Goal: Communication & Community: Answer question/provide support

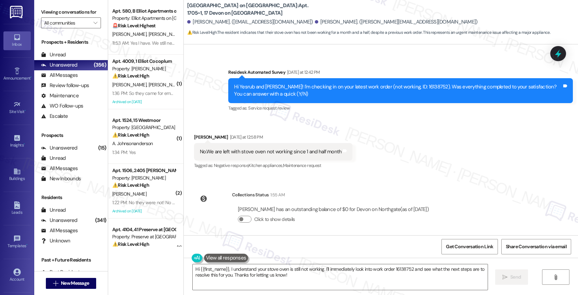
scroll to position [386, 0]
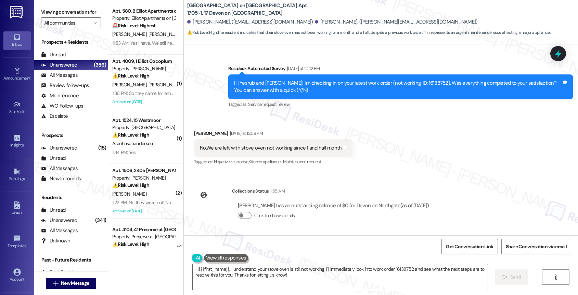
click at [334, 179] on div "WO Opened request: Repair ceil... Jun 22, 2024 at 1:50 AM Status : Completed Sh…" at bounding box center [381, 139] width 394 height 191
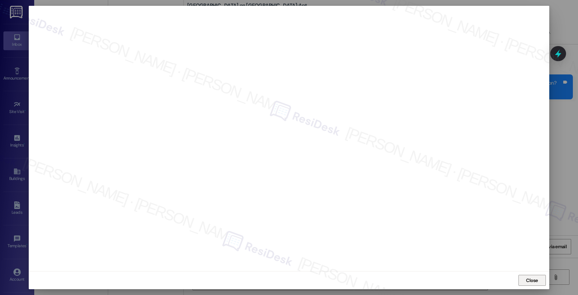
click at [531, 280] on span "Close" at bounding box center [532, 280] width 12 height 7
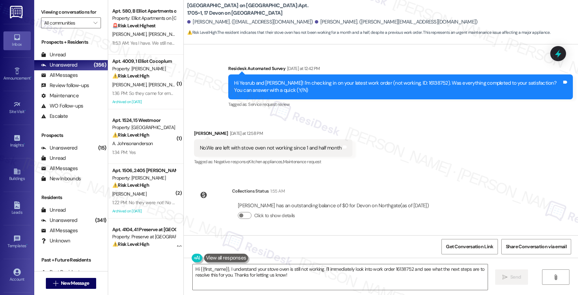
click at [362, 140] on div "Received via SMS Yesrub Jahan Yesterday at 12:58 PM No.We are left with stove o…" at bounding box center [381, 144] width 394 height 58
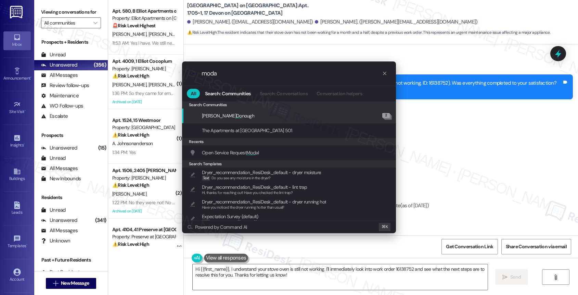
type input "modal"
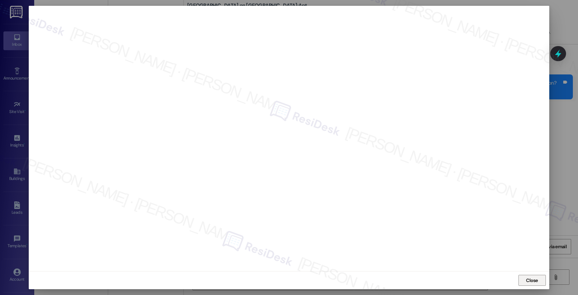
click at [527, 279] on span "Close" at bounding box center [532, 280] width 12 height 7
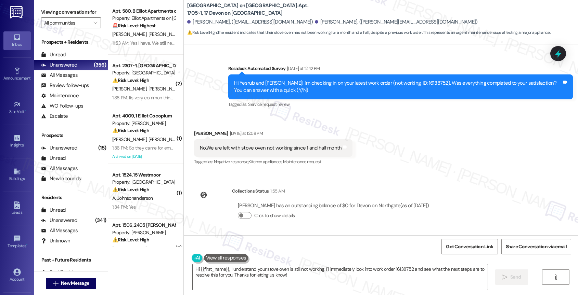
click at [395, 92] on div "Hi Yesrub and Quram Ali! I'm checking in on your latest work order (not working…" at bounding box center [398, 87] width 328 height 15
click at [242, 273] on textarea "Hi {{first_name}}, I understand your stove oven is still not working. I'll imme…" at bounding box center [340, 278] width 295 height 26
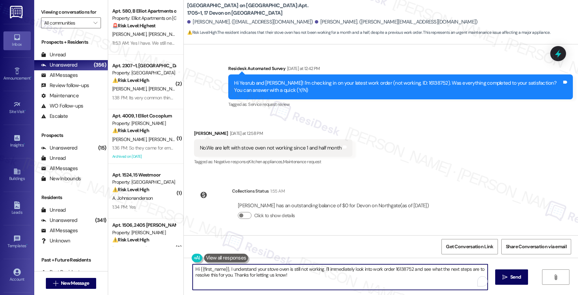
click at [242, 273] on textarea "Hi {{first_name}}, I understand your stove oven is still not working. I'll imme…" at bounding box center [340, 278] width 295 height 26
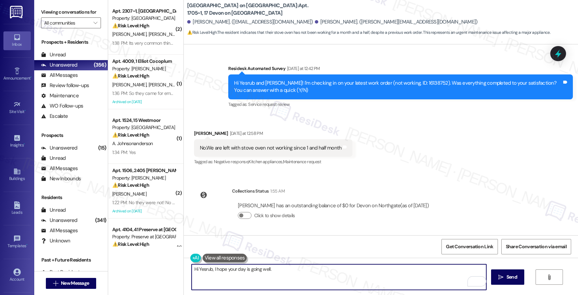
click at [282, 273] on textarea "Hi Yesrub, I hope your day is going well." at bounding box center [338, 278] width 295 height 26
click at [402, 273] on textarea "Hi Yesrub, I hope your day is going well. I'm sorry your stove oven has not bee…" at bounding box center [338, 278] width 295 height 26
click at [384, 269] on textarea "Hi Yesrub, I hope your day is going well. I'm sorry your stove oven has not bee…" at bounding box center [338, 278] width 295 height 26
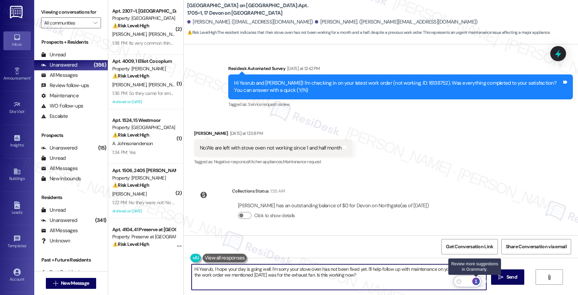
type textarea "Hi Yesrub, I hope your day is going well. I'm sorry your stove oven has not bee…"
click at [477, 281] on div "1" at bounding box center [476, 282] width 8 height 8
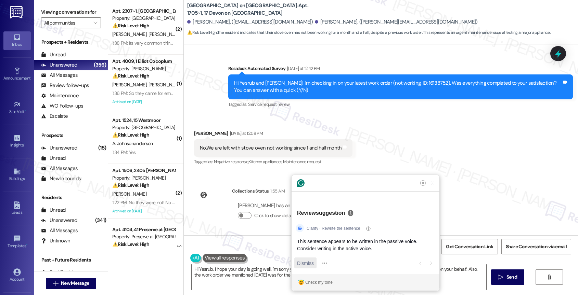
click at [299, 264] on span "Dismiss" at bounding box center [305, 263] width 17 height 7
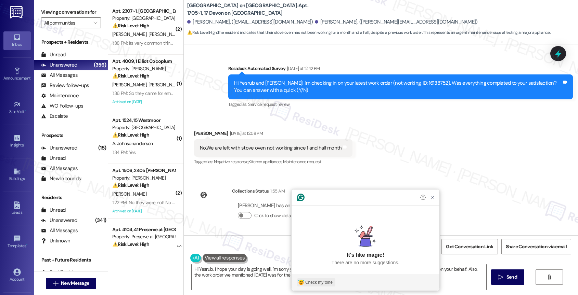
click at [321, 282] on div "Check my tone" at bounding box center [318, 283] width 27 height 6
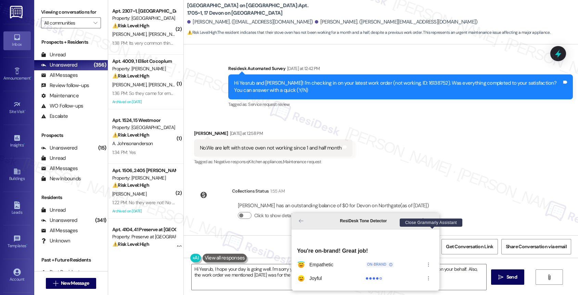
click at [433, 224] on icon "Close Grammarly Assistant" at bounding box center [431, 220] width 5 height 5
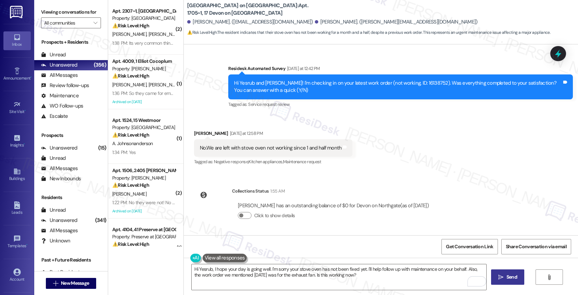
click at [500, 278] on icon "" at bounding box center [500, 277] width 5 height 5
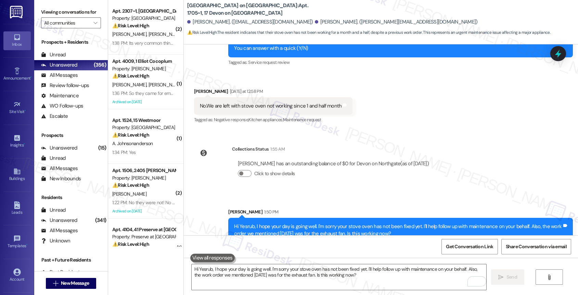
scroll to position [440, 0]
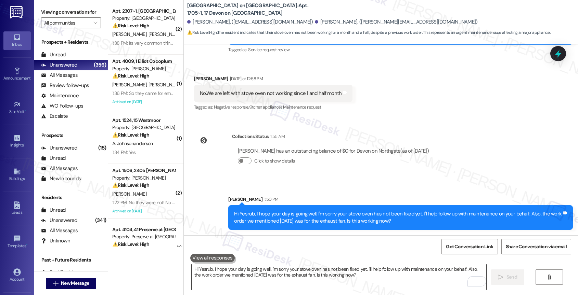
click at [262, 277] on textarea "Hi Yesrub, I hope your day is going well. I'm sorry your stove oven has not bee…" at bounding box center [338, 278] width 295 height 26
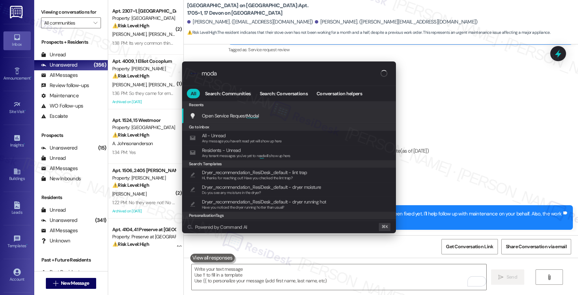
type input "modal"
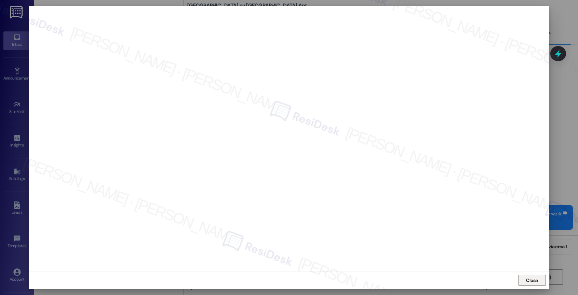
click at [525, 277] on span "Close" at bounding box center [531, 280] width 15 height 7
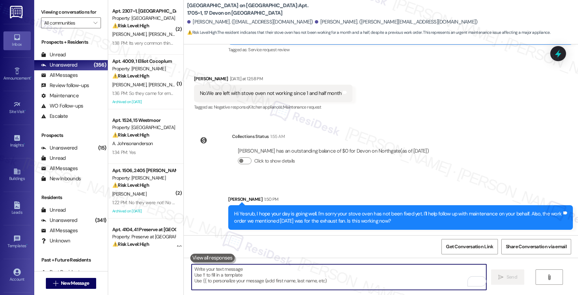
click at [233, 281] on textarea "To enrich screen reader interactions, please activate Accessibility in Grammarl…" at bounding box center [338, 278] width 295 height 26
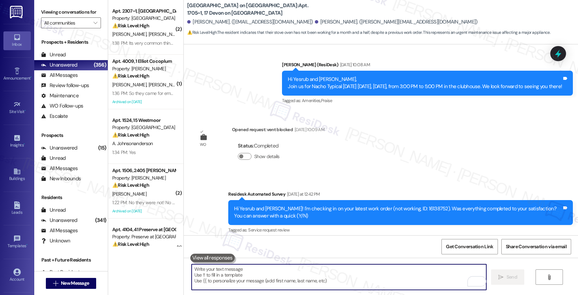
scroll to position [330, 0]
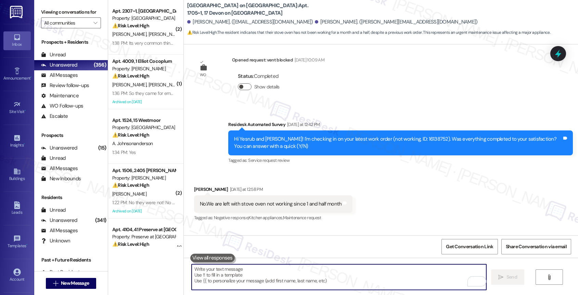
click at [238, 85] on button "Show details" at bounding box center [245, 86] width 14 height 7
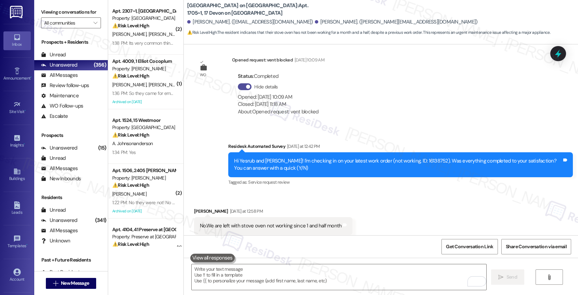
click at [238, 85] on button "Hide details" at bounding box center [245, 86] width 14 height 7
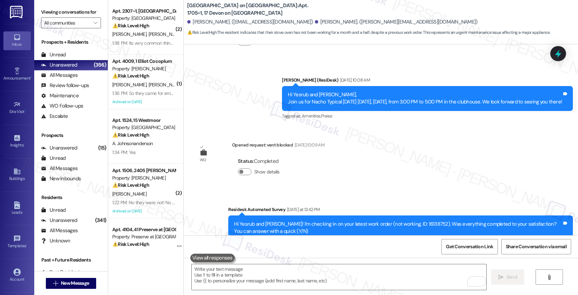
scroll to position [0, 0]
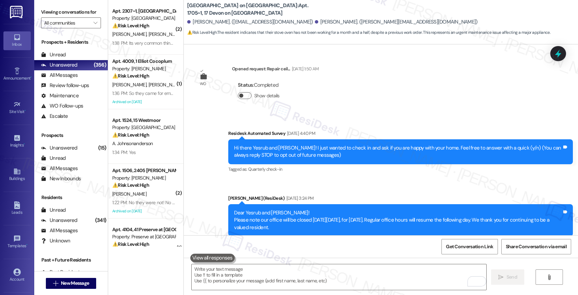
click at [238, 94] on button "Show details" at bounding box center [245, 95] width 14 height 7
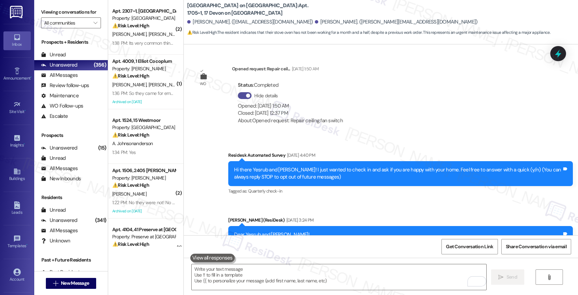
click at [238, 94] on button "Hide details" at bounding box center [245, 95] width 14 height 7
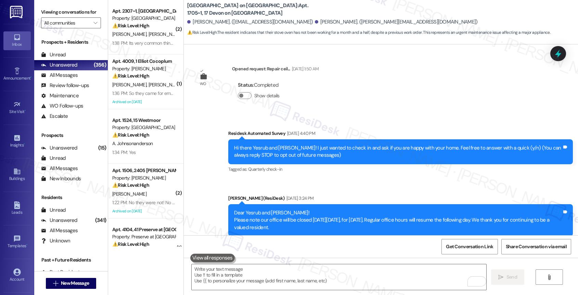
scroll to position [440, 0]
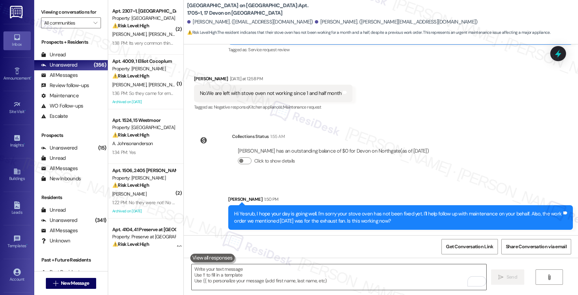
click at [227, 283] on textarea "To enrich screen reader interactions, please activate Accessibility in Grammarl…" at bounding box center [338, 278] width 295 height 26
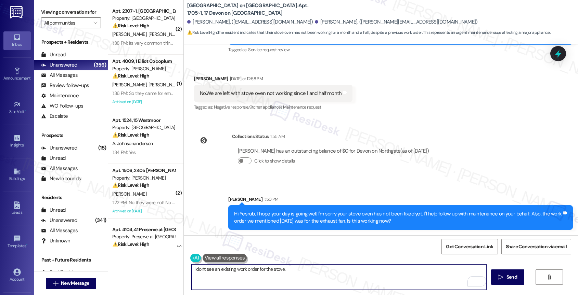
click at [301, 269] on textarea "I don't see an existing work order for the stove." at bounding box center [338, 278] width 295 height 26
paste textarea "Would you like me to submit a work order on your behalf? Please let me know and…"
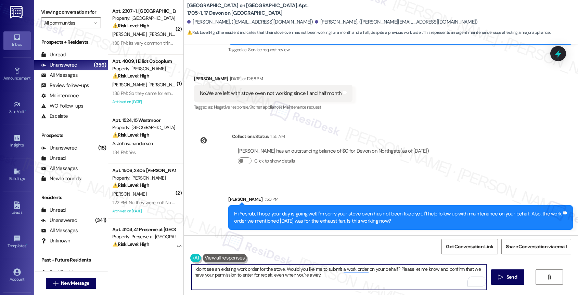
type textarea "I don't see an existing work order for the stove. Would you like me to submit a…"
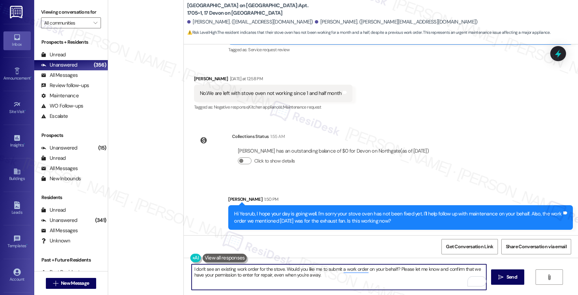
scroll to position [1425, 0]
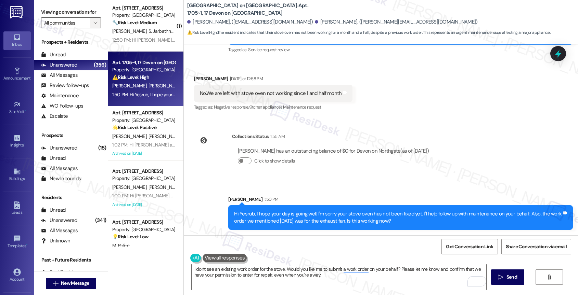
click at [93, 26] on icon "" at bounding box center [95, 22] width 4 height 5
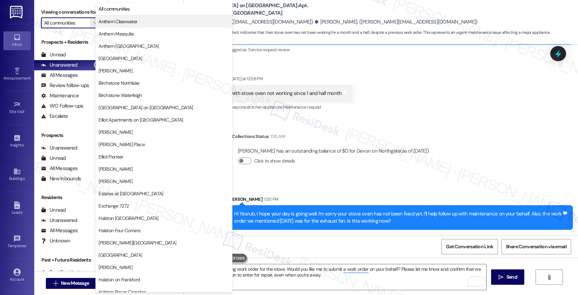
click at [131, 18] on span "Anthem Clearwater" at bounding box center [117, 21] width 39 height 7
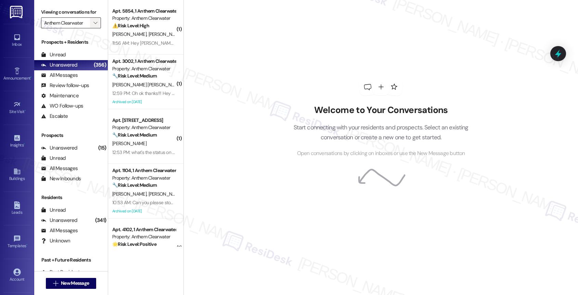
click at [93, 28] on span "" at bounding box center [95, 22] width 6 height 11
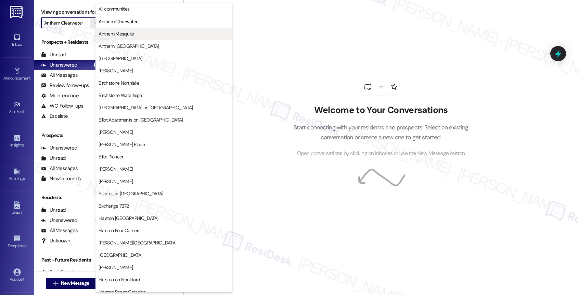
click at [124, 32] on span "Anthem Mesquite" at bounding box center [116, 33] width 36 height 7
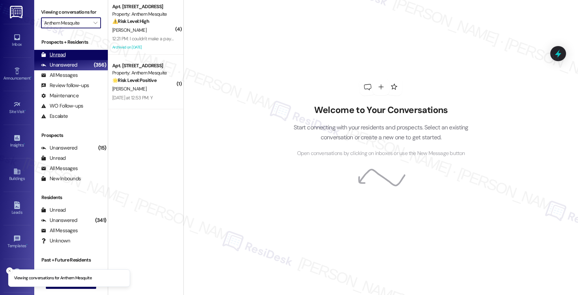
click at [70, 59] on div "Unread (0)" at bounding box center [71, 55] width 74 height 10
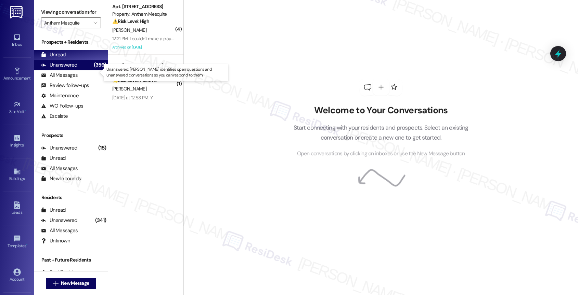
click at [72, 69] on div "Unanswered" at bounding box center [59, 65] width 36 height 7
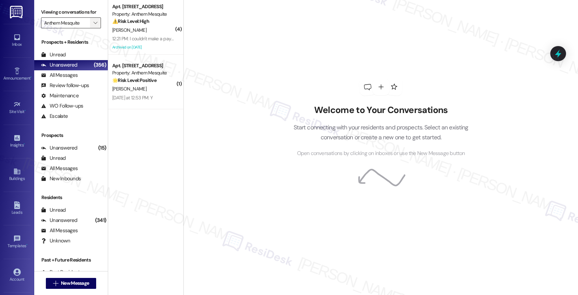
click at [93, 26] on icon "" at bounding box center [95, 22] width 4 height 5
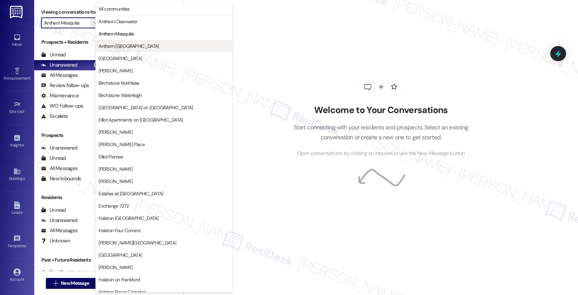
click at [128, 44] on span "Anthem Town East" at bounding box center [128, 46] width 60 height 7
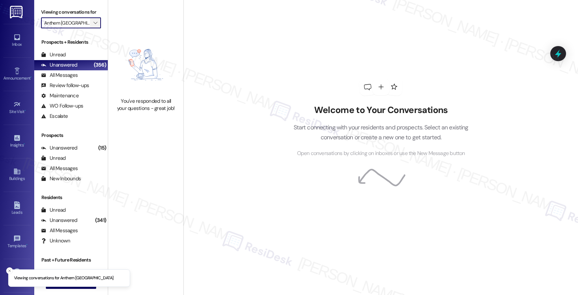
click at [92, 27] on span "" at bounding box center [95, 22] width 6 height 11
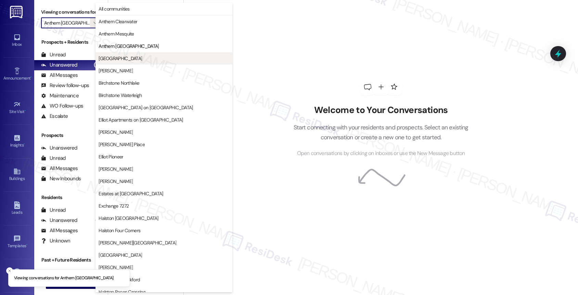
click at [136, 57] on span "Anthem Valley Ranch" at bounding box center [119, 58] width 43 height 7
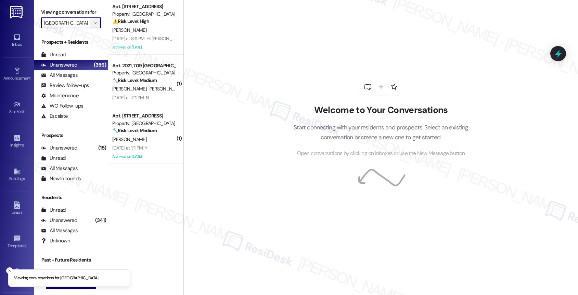
click at [93, 26] on icon "" at bounding box center [95, 22] width 4 height 5
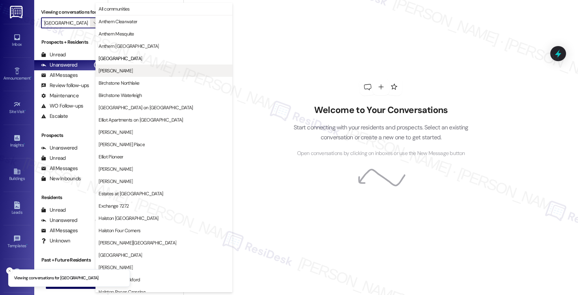
click at [133, 74] on span "Avery" at bounding box center [163, 70] width 131 height 7
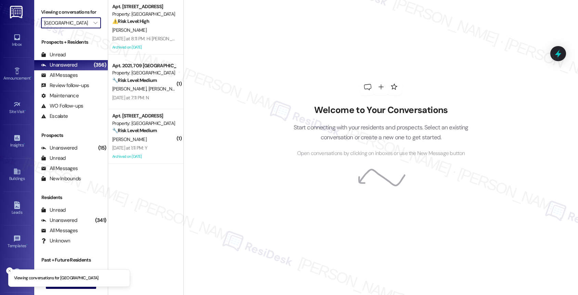
type input "Avery"
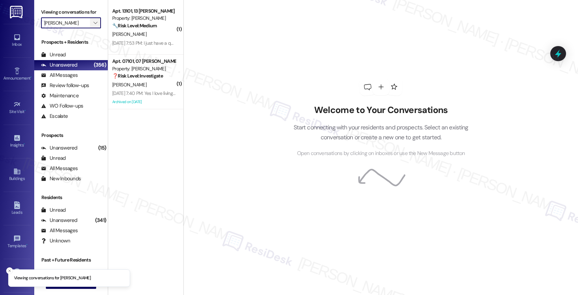
click at [93, 26] on icon "" at bounding box center [95, 22] width 4 height 5
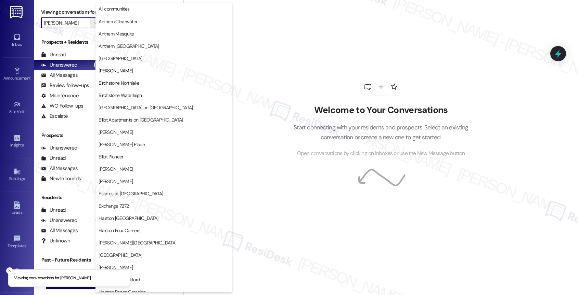
click at [288, 45] on div "Welcome to Your Conversations Start connecting with your residents and prospect…" at bounding box center [380, 118] width 205 height 236
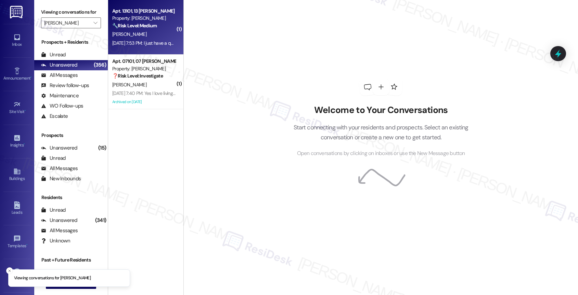
click at [141, 20] on div "Property: Avery" at bounding box center [143, 18] width 63 height 7
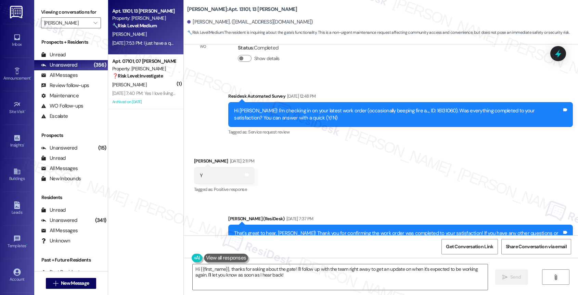
scroll to position [5857, 0]
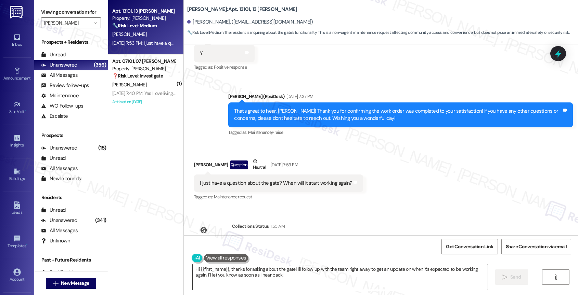
click at [242, 276] on textarea "Hi {{first_name}}, thanks for asking about the gate! I'll follow up with the te…" at bounding box center [340, 278] width 295 height 26
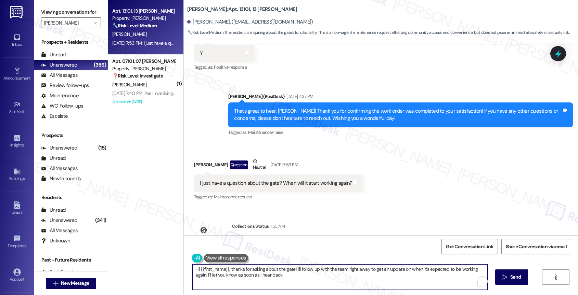
click at [242, 276] on textarea "Hi {{first_name}}, thanks for asking about the gate! I'll follow up with the te…" at bounding box center [340, 278] width 295 height 26
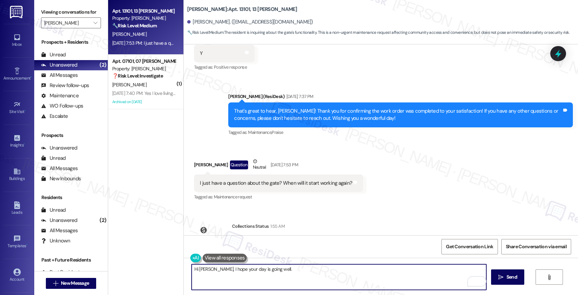
click at [285, 273] on textarea "Hi Karina, I hope your day is going well." at bounding box center [338, 278] width 295 height 26
click at [284, 272] on textarea "Hi Karina, I hope your day is going well." at bounding box center [338, 278] width 295 height 26
click at [280, 273] on textarea "Hi Karina, I hope your day is going well." at bounding box center [338, 278] width 295 height 26
click at [279, 274] on textarea "Hi Karina, I hope your day is going well." at bounding box center [338, 278] width 295 height 26
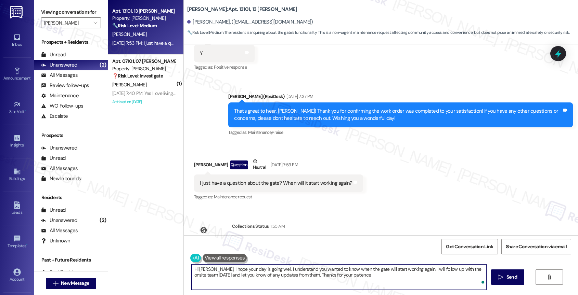
type textarea "Hi Karina, I hope your day is going well. I understand you wanted to know when …"
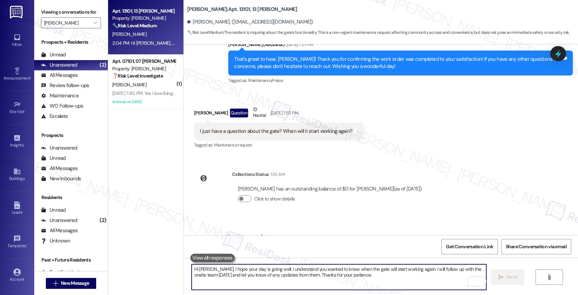
scroll to position [5912, 0]
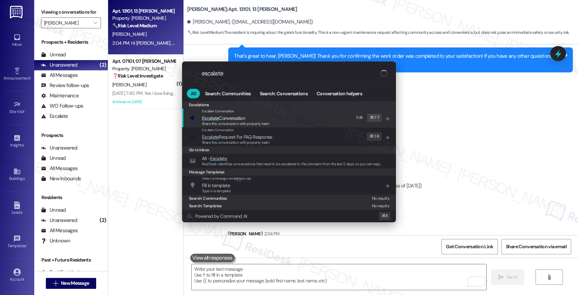
type input "escalate"
click at [229, 124] on span "Share this conversation with property team" at bounding box center [236, 123] width 68 height 5
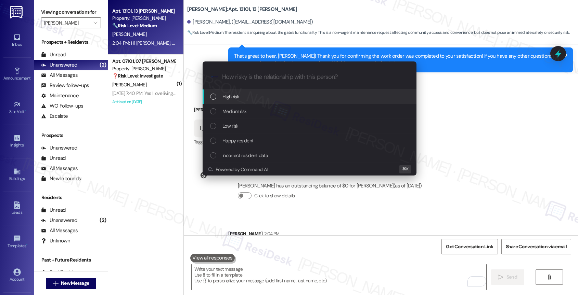
click at [229, 124] on span "Low risk" at bounding box center [230, 126] width 16 height 8
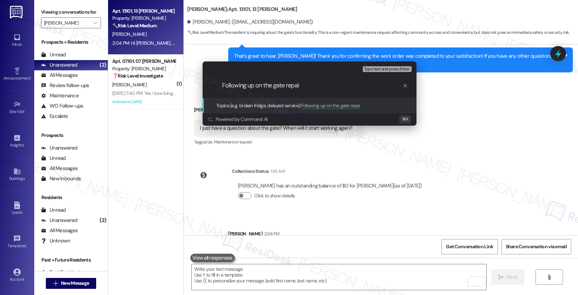
type input "Following up on the gate repair"
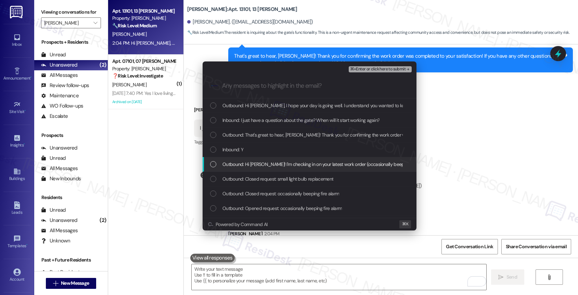
click at [262, 161] on span "Outbound: Hi Karina! I'm checking in on your latest work order (occasionally be…" at bounding box center [418, 165] width 393 height 8
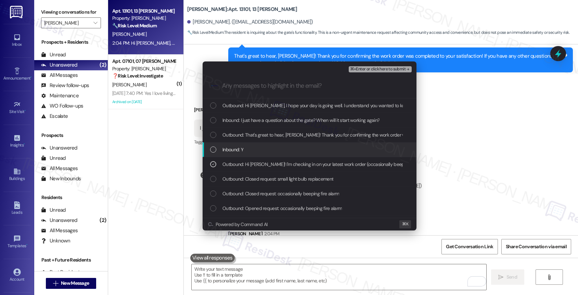
click at [254, 144] on div "Inbound: Y" at bounding box center [309, 150] width 214 height 15
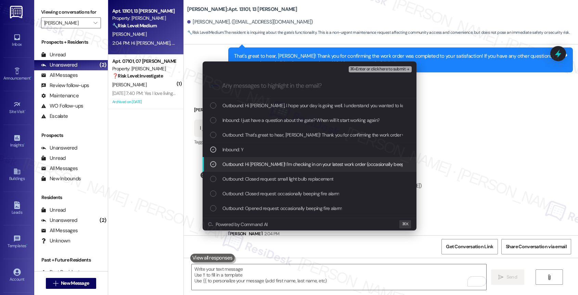
click at [251, 163] on span "Outbound: Hi Karina! I'm checking in on your latest work order (occasionally be…" at bounding box center [418, 165] width 393 height 8
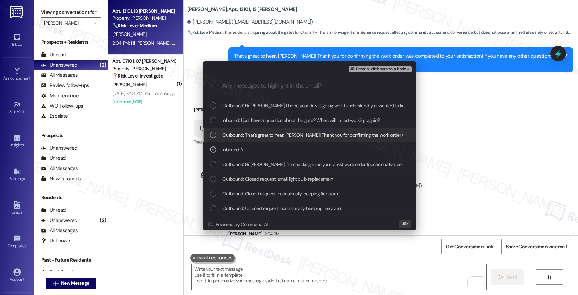
drag, startPoint x: 256, startPoint y: 134, endPoint x: 261, endPoint y: 116, distance: 18.2
click at [256, 134] on span "Outbound: That's great to hear, Karina! Thank you for confirming the work order…" at bounding box center [455, 135] width 467 height 8
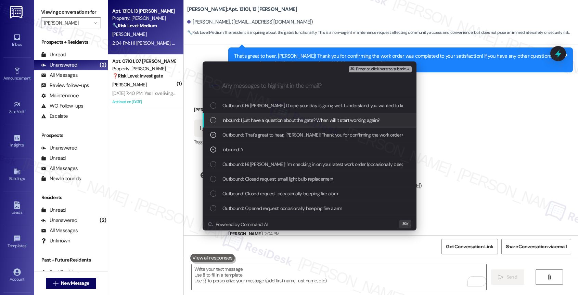
click at [261, 116] on div "Inbound: I just have a question about the gate? When will it start working agai…" at bounding box center [309, 120] width 214 height 15
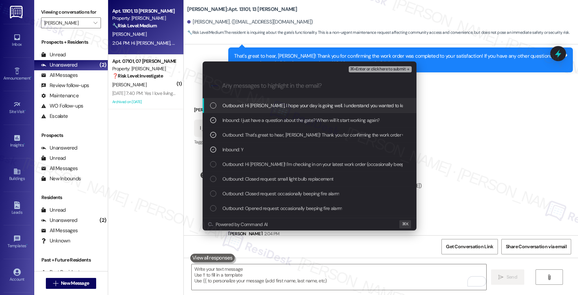
click at [271, 102] on span "Outbound: Hi Karina, I hope your day is going well. I understand you wanted to …" at bounding box center [466, 106] width 488 height 8
click at [403, 67] on span "⌘+Enter or click here to submit" at bounding box center [377, 69] width 55 height 5
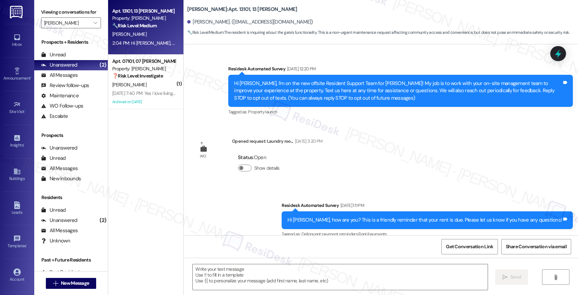
scroll to position [5922, 0]
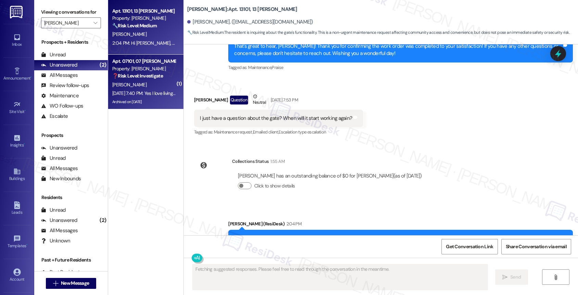
click at [147, 82] on div "S. Mckinnerney" at bounding box center [143, 85] width 65 height 9
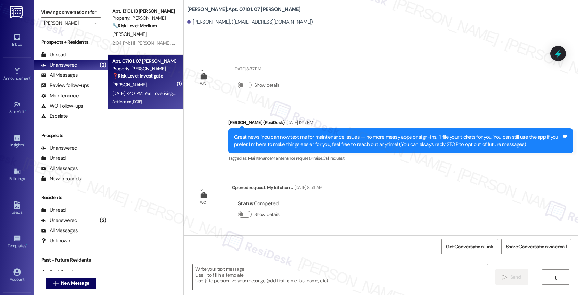
scroll to position [3417, 0]
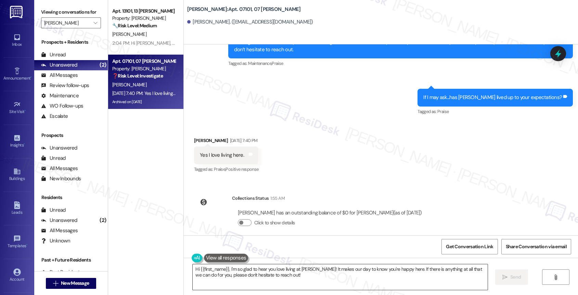
click at [195, 268] on textarea "Hi {{first_name}}, I'm so glad to hear you love living at Avery! It makes our d…" at bounding box center [340, 278] width 295 height 26
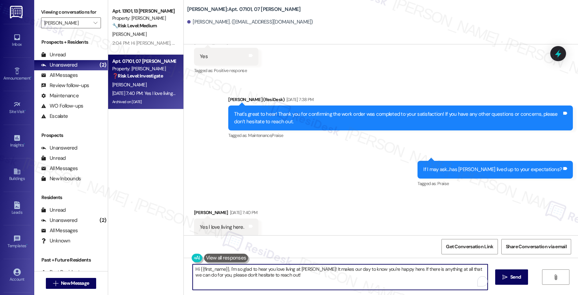
scroll to position [3338, 0]
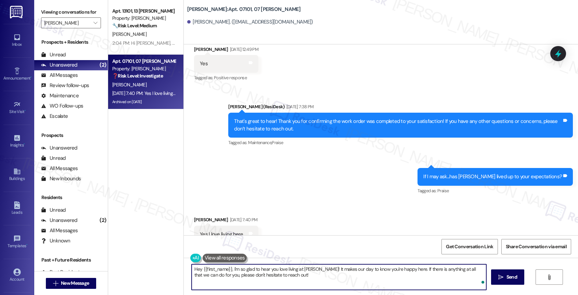
click at [228, 271] on textarea "Hey {{first_name}}, I'm so glad to hear you love living at Avery! It makes our …" at bounding box center [338, 278] width 295 height 26
click at [280, 281] on textarea "Hey {{first_name}}, I'm so glad to hear you love living at Avery! It makes our …" at bounding box center [338, 278] width 295 height 26
type textarea "Hey {{first_name}}, I'm so glad to hear you love living at Avery! It makes our …"
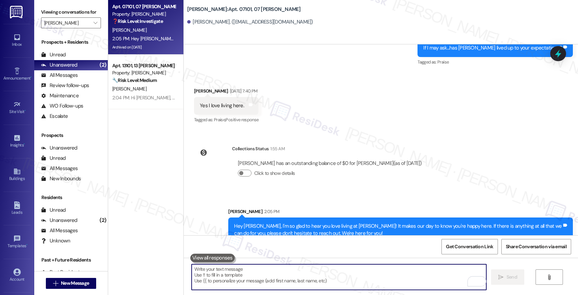
scroll to position [3472, 0]
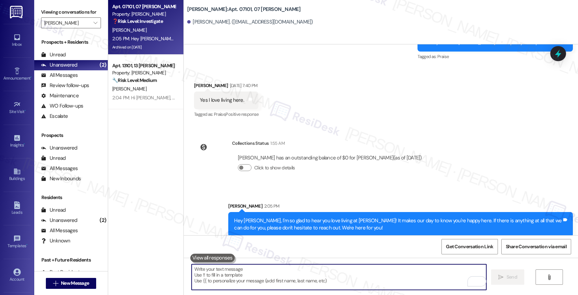
click at [226, 273] on textarea "To enrich screen reader interactions, please activate Accessibility in Grammarl…" at bounding box center [338, 278] width 295 height 26
paste textarea "By the way, would you mind sharing your feedback in a quick Google review? It o…"
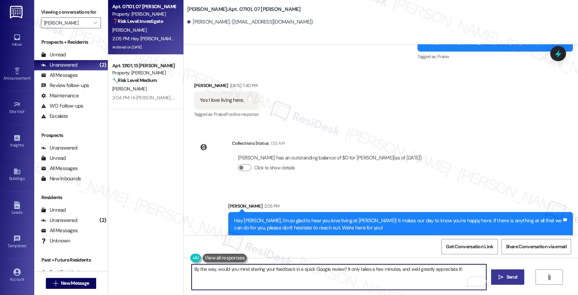
type textarea "By the way, would you mind sharing your feedback in a quick Google review? It o…"
click at [502, 278] on span " Send" at bounding box center [507, 277] width 22 height 7
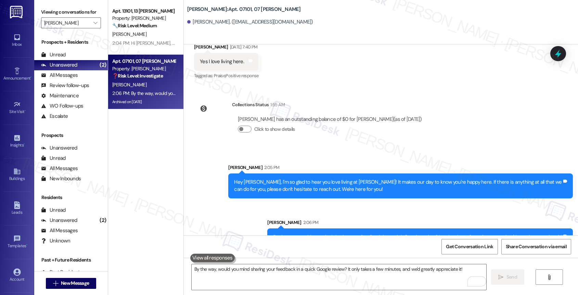
scroll to position [3503, 0]
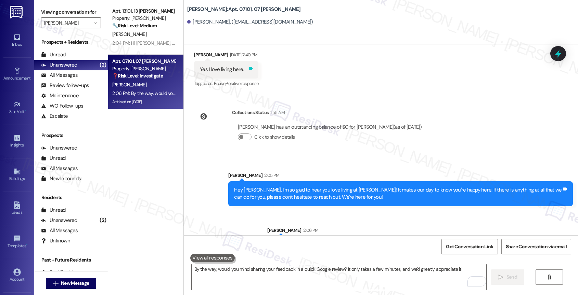
click at [253, 67] on icon at bounding box center [251, 68] width 4 height 3
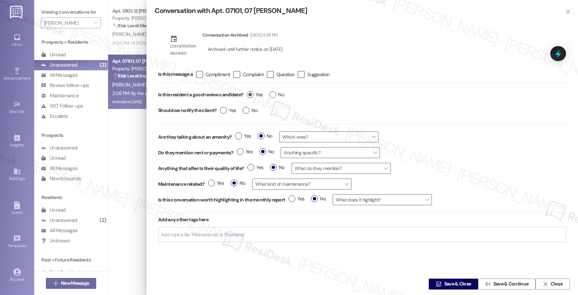
click at [251, 92] on label "Yes" at bounding box center [255, 94] width 16 height 7
click at [251, 92] on input "Yes" at bounding box center [255, 95] width 16 height 9
radio input "true"
click at [453, 281] on span "Save & Close" at bounding box center [457, 284] width 27 height 7
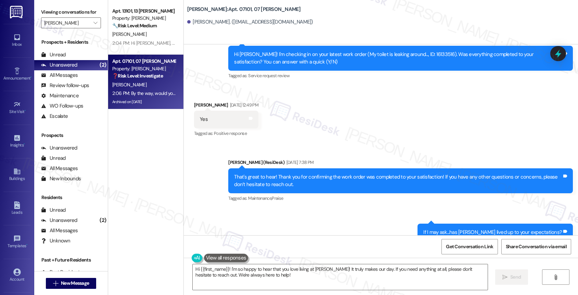
scroll to position [3530, 0]
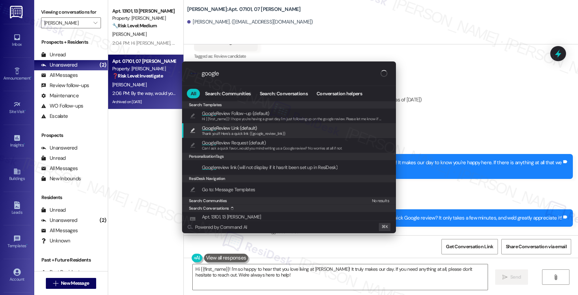
type input "google"
click at [226, 131] on span "Thank you!!! Here's a quick link {{google_review_link}}" at bounding box center [244, 133] width 84 height 5
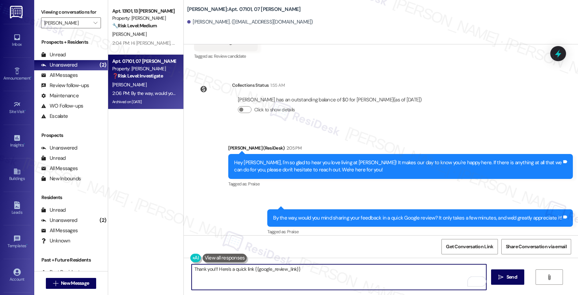
click at [248, 269] on textarea "Thank you!!! Here's a quick link {{google_review_link}}" at bounding box center [338, 278] width 295 height 26
click at [270, 269] on textarea "Thank you!!! Here's a quick link for convernience {{google_review_link}}" at bounding box center [338, 278] width 295 height 26
click at [210, 270] on textarea "Thank you!!! Here's a quick link for convenience {{google_review_link}}" at bounding box center [338, 278] width 295 height 26
type textarea "Thank you in advance!!! Here's a quick link for convenience {{google_review_lin…"
click at [408, 269] on textarea "Thank you in advance!!! Here's a quick link for convenience {{google_review_lin…" at bounding box center [338, 278] width 295 height 26
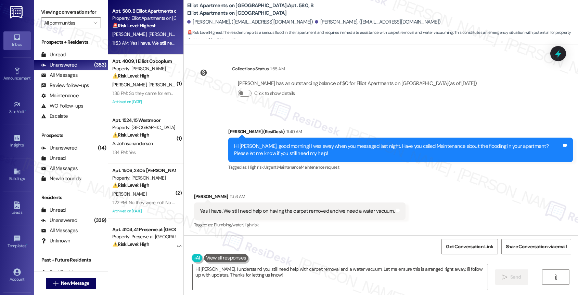
scroll to position [1576, 0]
click at [266, 280] on textarea "Hi Ana, I understand you still need help with carpet removal and a water vacuum…" at bounding box center [340, 278] width 295 height 26
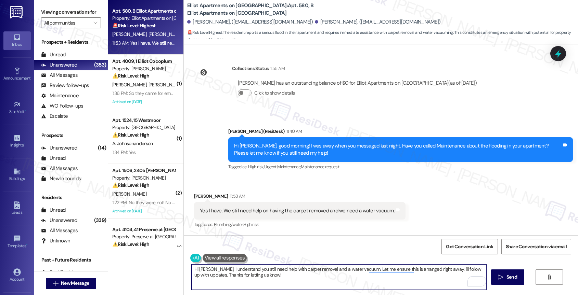
drag, startPoint x: 192, startPoint y: 268, endPoint x: 184, endPoint y: 268, distance: 7.9
click at [191, 268] on textarea "Hi Ana, I understand you still need help with carpet removal and a water vacuum…" at bounding box center [338, 278] width 295 height 26
drag, startPoint x: 363, startPoint y: 270, endPoint x: 371, endPoint y: 282, distance: 14.3
click at [371, 282] on textarea "Got that, Ana, I understand you still need help with carpet removal and a water…" at bounding box center [338, 278] width 295 height 26
type textarea "Got that, Ana, I understand you still need help with carpet removal and a water…"
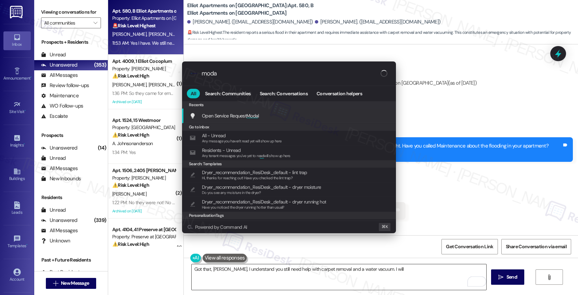
type input "modal"
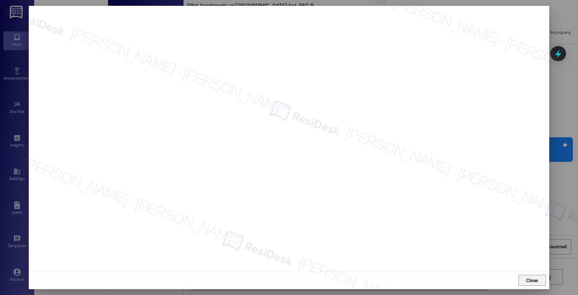
click at [539, 277] on span "Close" at bounding box center [531, 280] width 15 height 7
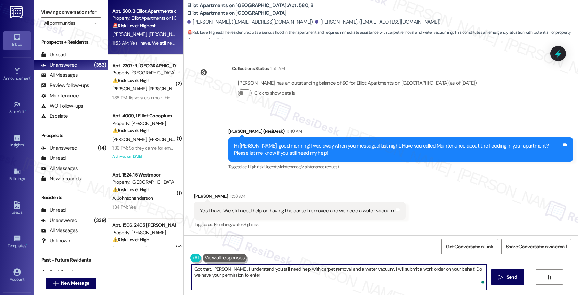
type textarea "Got that, Ana, I understand you still need help with carpet removal and a water…"
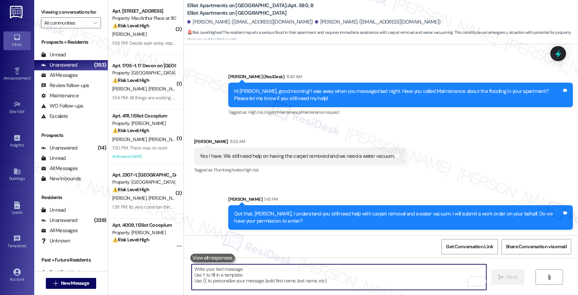
click at [309, 180] on div "Received via SMS Ana Halverson 11:53 AM Yes I have. We still need help on havin…" at bounding box center [300, 157] width 222 height 48
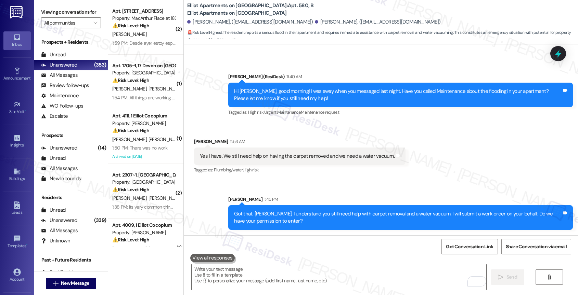
click at [296, 198] on div "Sarah 1:45 PM" at bounding box center [400, 201] width 344 height 10
click at [293, 181] on div "Sent via SMS Sarah 1:45 PM Got that, Ana, I understand you still need help with…" at bounding box center [381, 208] width 394 height 55
drag, startPoint x: 218, startPoint y: 154, endPoint x: 384, endPoint y: 156, distance: 166.2
click at [384, 156] on div "Yes I have. We still need help on having the carpet removed and we need a water…" at bounding box center [297, 156] width 196 height 7
copy div "We still need help on having the carpet removed and we need a water vacuum."
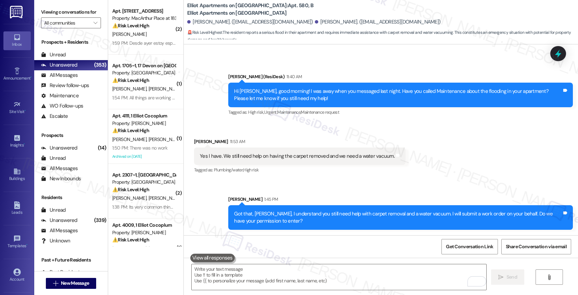
click at [321, 178] on div "Received via SMS Ana Halverson 11:53 AM Yes I have. We still need help on havin…" at bounding box center [300, 157] width 222 height 48
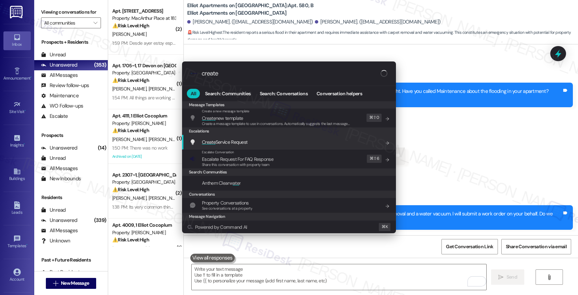
type input "create"
click at [240, 137] on div "Create Service Request Add shortcut" at bounding box center [289, 142] width 214 height 15
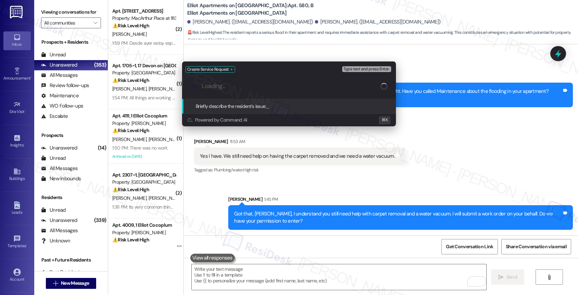
click at [237, 90] on input "Loading..." at bounding box center [290, 86] width 179 height 7
paste input "We still need help on having the carpet removed and we need a water vacuum."
type input "Flooding was fixed. We still need help on having the carpet removed and we need…"
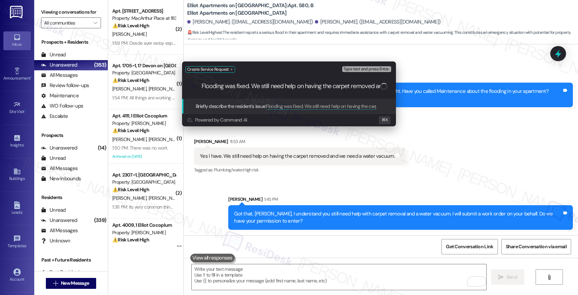
scroll to position [0, 73]
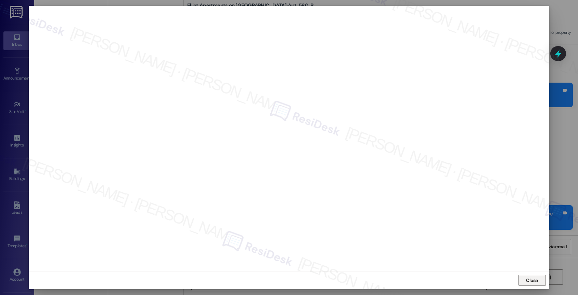
click at [530, 283] on span "Close" at bounding box center [532, 280] width 12 height 7
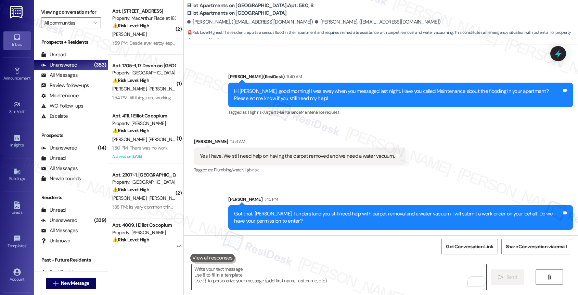
click at [234, 283] on textarea "To enrich screen reader interactions, please activate Accessibility in Grammarl…" at bounding box center [338, 278] width 295 height 26
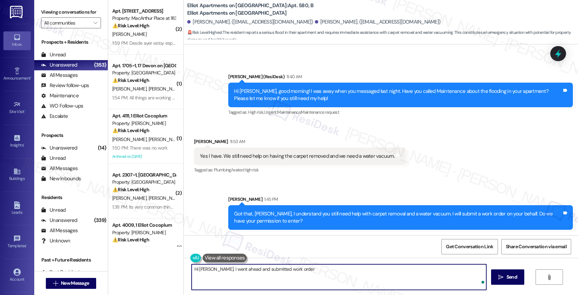
paste textarea "16146076"
paste textarea "If anything else comes up or you have more questions, feel free to reach out an…"
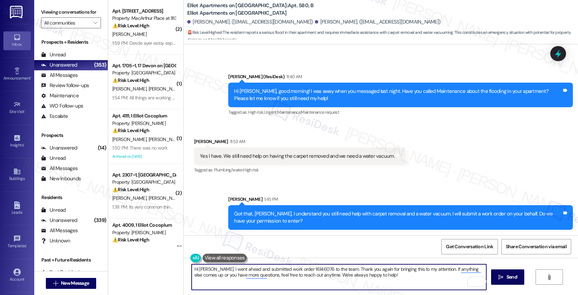
drag, startPoint x: 301, startPoint y: 274, endPoint x: 408, endPoint y: 281, distance: 107.2
click at [408, 281] on textarea "Hi Ana. I went ahead and submitted work order 16146076 to the team. Thank you a…" at bounding box center [338, 278] width 295 height 26
type textarea "Hi Ana. I went ahead and submitted work order 16146076 to the team. Thank you a…"
click at [476, 279] on div "1" at bounding box center [476, 282] width 8 height 8
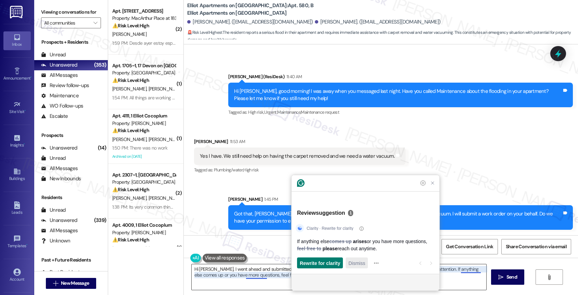
click at [360, 265] on span "Dismiss" at bounding box center [356, 263] width 17 height 7
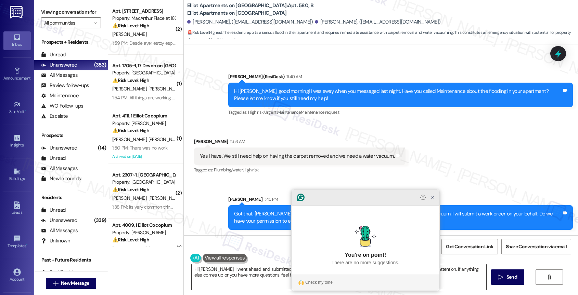
click at [429, 202] on icon "Close Grammarly Assistant" at bounding box center [432, 198] width 8 height 8
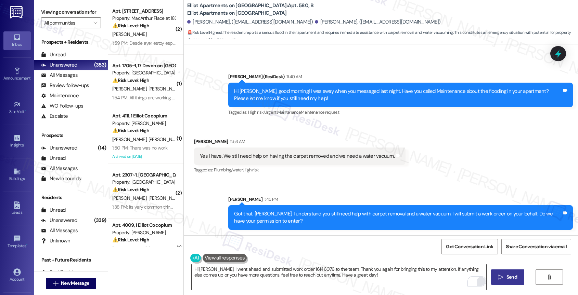
click at [504, 271] on button " Send" at bounding box center [507, 277] width 33 height 15
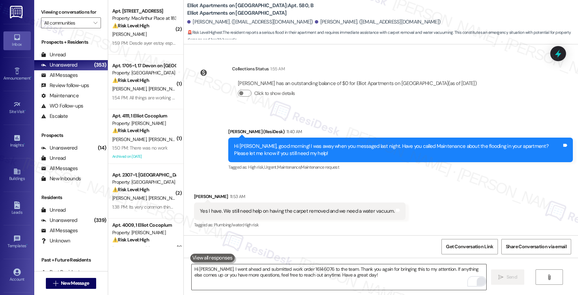
scroll to position [1686, 0]
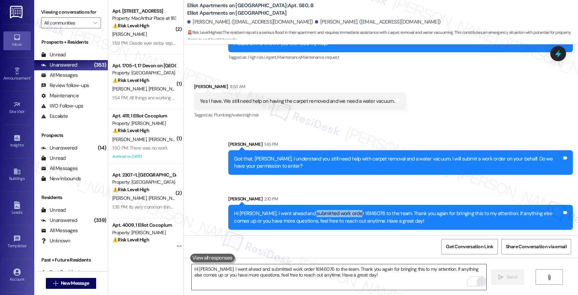
drag, startPoint x: 306, startPoint y: 213, endPoint x: 349, endPoint y: 213, distance: 43.1
click at [349, 213] on div "Hi [PERSON_NAME]. I went ahead and submitted work order 16146076 to the team. T…" at bounding box center [398, 217] width 328 height 15
copy div "work order 16146076"
click at [316, 185] on div "Sent via SMS Sarah 1:45 PM Got that, Ana, I understand you still need help with…" at bounding box center [381, 180] width 394 height 110
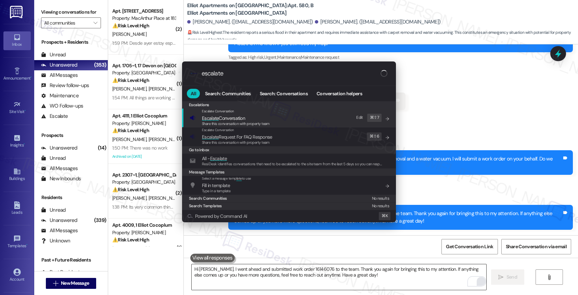
type input "escalate"
click at [248, 118] on span "Escalate Conversation" at bounding box center [236, 119] width 68 height 8
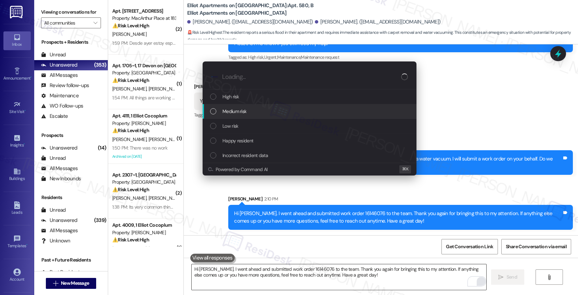
click at [248, 114] on div "Medium risk" at bounding box center [310, 112] width 200 height 8
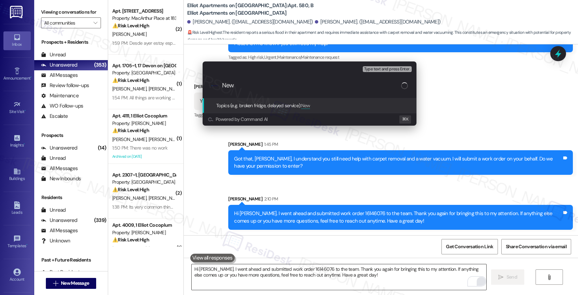
paste input "work order 16146076"
type input "New work order 16146076 filed by ResiDesk"
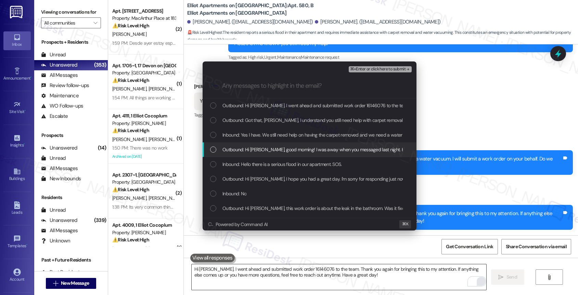
click at [275, 149] on span "Outbound: Hi Ana, good morning! I was away when you messaged last night. Have y…" at bounding box center [423, 150] width 402 height 8
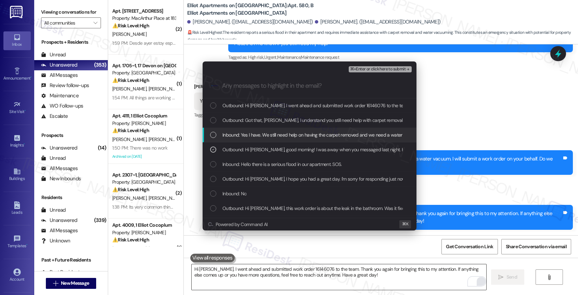
click at [280, 137] on span "Inbound: Yes I have. We still need help on having the carpet removed and we nee…" at bounding box center [321, 135] width 198 height 8
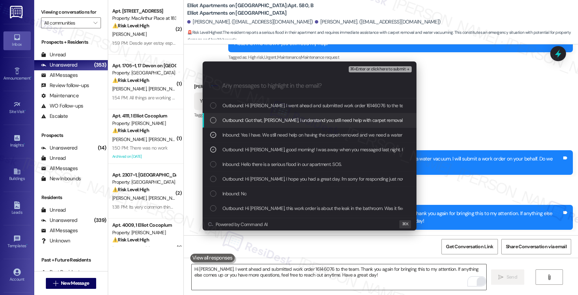
click at [282, 122] on span "Outbound: Got that, Ana, I understand you still need help with carpet removal a…" at bounding box center [411, 121] width 379 height 8
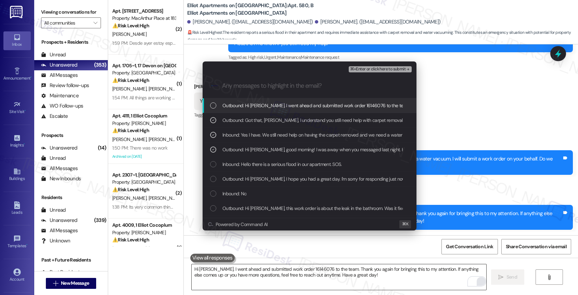
drag, startPoint x: 293, startPoint y: 107, endPoint x: 356, endPoint y: 91, distance: 64.7
click at [298, 106] on span "Outbound: Hi Ana. I went ahead and submitted work order 16146076 to the team. T…" at bounding box center [467, 106] width 491 height 8
click at [399, 67] on span "⌘+Enter or click here to submit" at bounding box center [377, 69] width 55 height 5
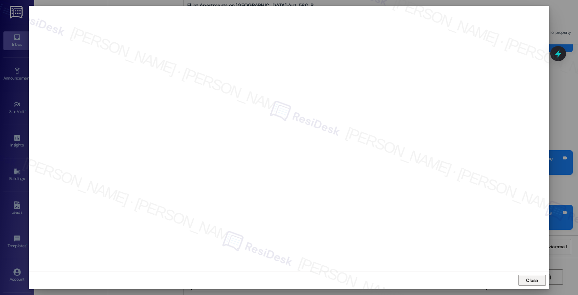
click at [527, 283] on span "Close" at bounding box center [532, 280] width 12 height 7
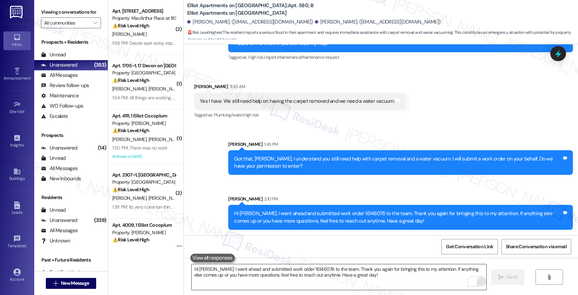
click at [292, 184] on div "Sent via SMS Sarah 1:45 PM Got that, Ana, I understand you still need help with…" at bounding box center [381, 180] width 394 height 110
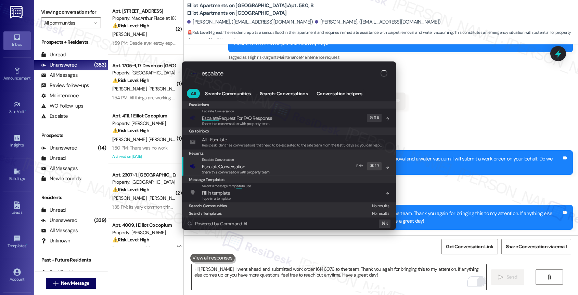
type input "escalate"
click at [223, 166] on span "Escalate Conversation" at bounding box center [223, 167] width 43 height 6
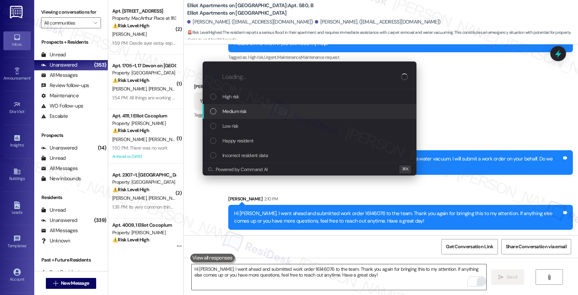
click at [235, 109] on span "Medium risk" at bounding box center [234, 112] width 24 height 8
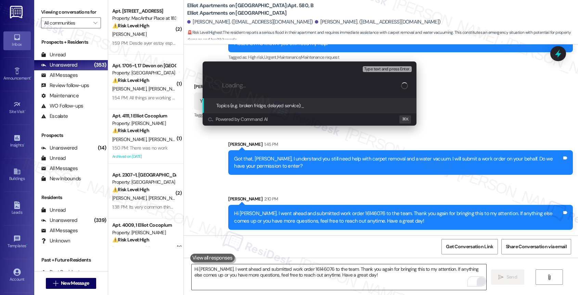
paste input "New work order 16146076 filed by ResiDesk"
type input "New work order 16146076 filed by ResiDesk"
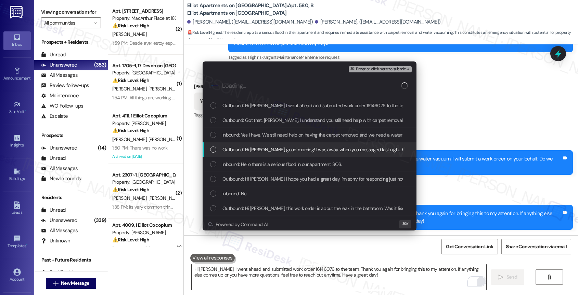
drag, startPoint x: 251, startPoint y: 147, endPoint x: 250, endPoint y: 134, distance: 12.7
click at [250, 145] on div "Outbound: Hi Ana, good morning! I was away when you messaged last night. Have y…" at bounding box center [309, 150] width 214 height 15
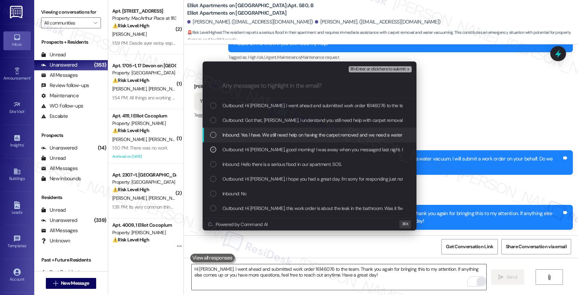
click at [250, 134] on span "Inbound: Yes I have. We still need help on having the carpet removed and we nee…" at bounding box center [321, 135] width 198 height 8
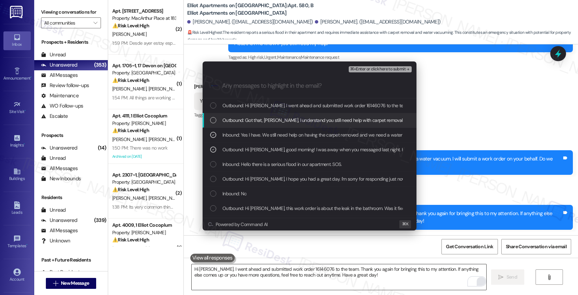
click at [252, 119] on span "Outbound: Got that, Ana, I understand you still need help with carpet removal a…" at bounding box center [411, 121] width 379 height 8
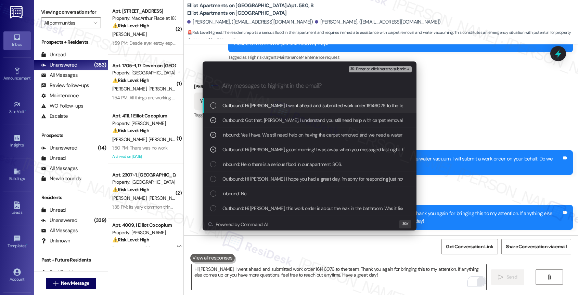
drag, startPoint x: 257, startPoint y: 108, endPoint x: 362, endPoint y: 76, distance: 110.1
click at [257, 108] on span "Outbound: Hi Ana. I went ahead and submitted work order 16146076 to the team. T…" at bounding box center [467, 106] width 491 height 8
click at [371, 71] on span "⌘+Enter or click here to submit" at bounding box center [377, 69] width 55 height 5
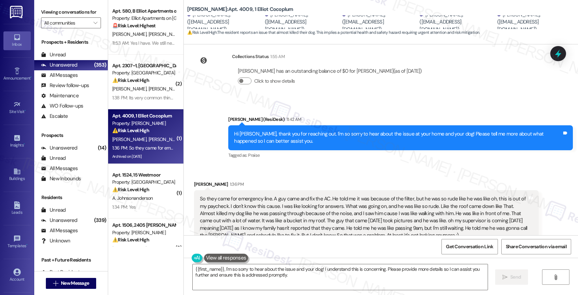
scroll to position [1820, 0]
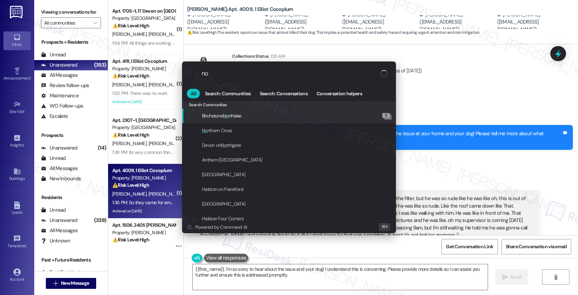
type input "n"
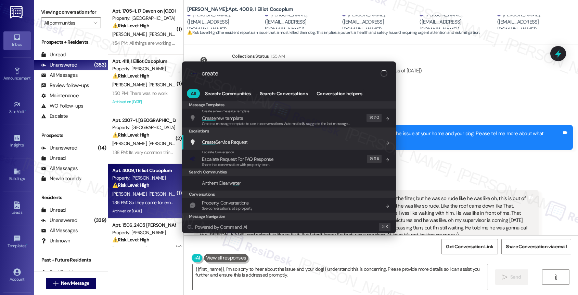
type input "create"
click at [247, 141] on span "Create Service Request" at bounding box center [224, 142] width 45 height 6
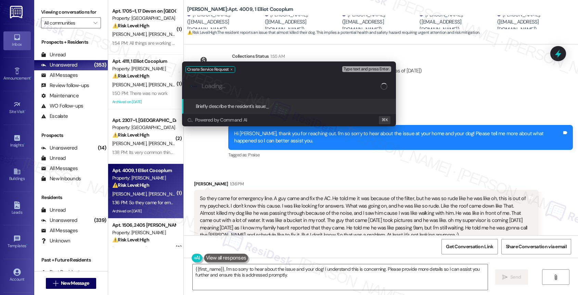
paste input "Yes my son's room's light switch has to have the battery switched like every ot…"
type input "Yes my son's room's light switch has to have the battery switched like every ot…"
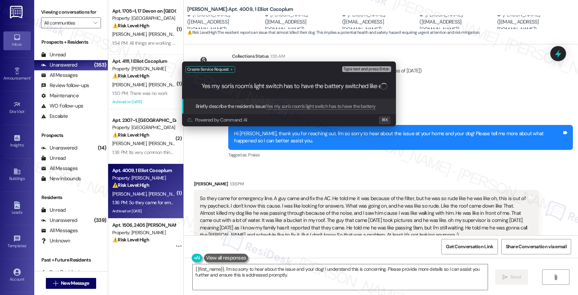
scroll to position [0, 540]
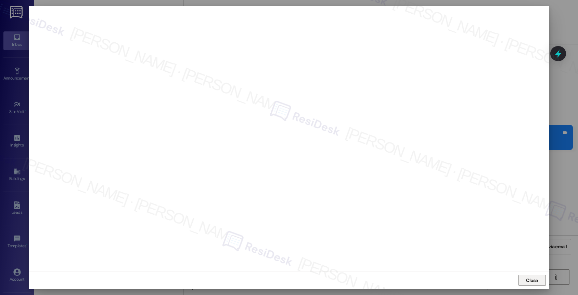
click at [534, 278] on span "Close" at bounding box center [532, 280] width 12 height 7
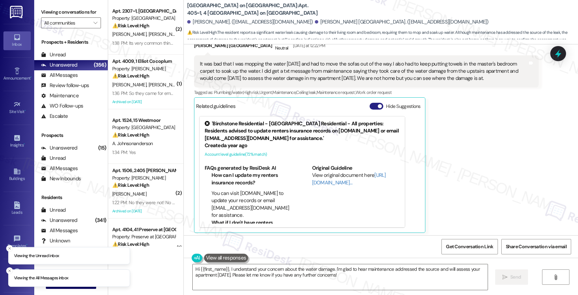
click at [371, 103] on button "Hide Suggestions" at bounding box center [376, 106] width 14 height 7
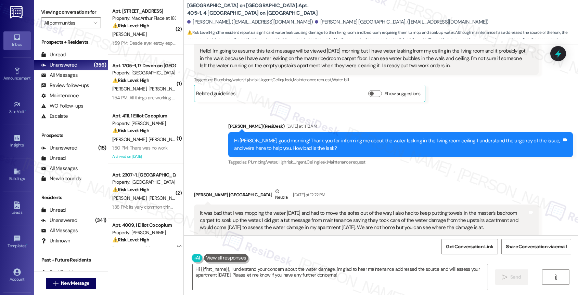
scroll to position [2088, 0]
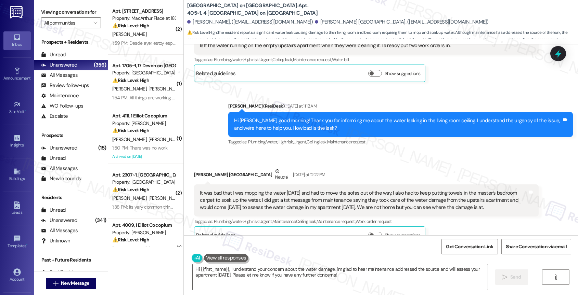
click at [336, 155] on div "Received via SMS [PERSON_NAME] Madrid Neutral [DATE] at 12:22 PM It was bad tha…" at bounding box center [381, 200] width 394 height 97
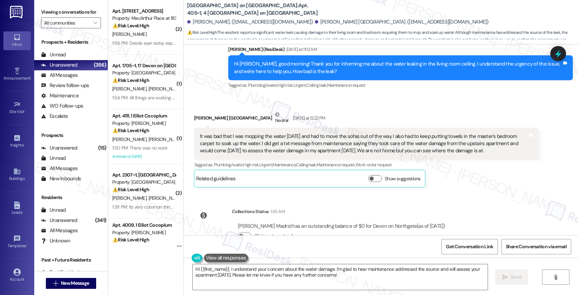
scroll to position [2145, 0]
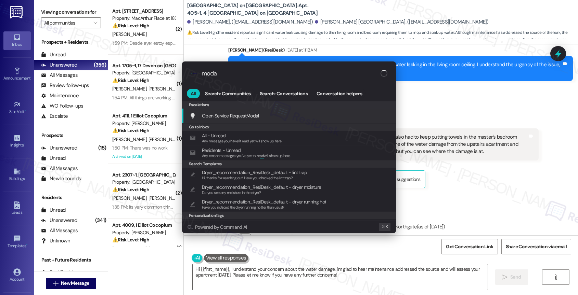
type input "modal"
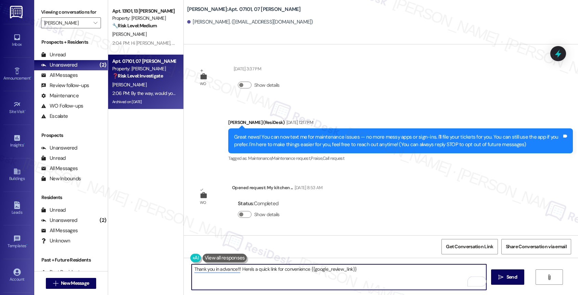
scroll to position [3530, 0]
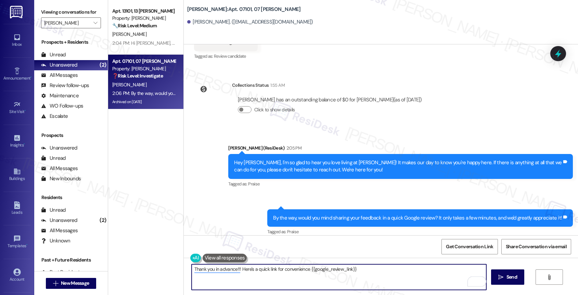
type textarea "Thank you in advance!!! Here's a quick link for convenience {{google_review_lin…"
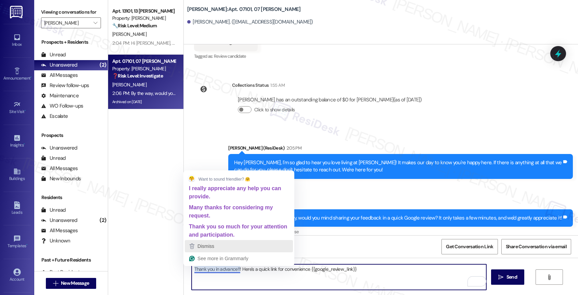
click at [227, 242] on div "Dismiss" at bounding box center [239, 246] width 102 height 10
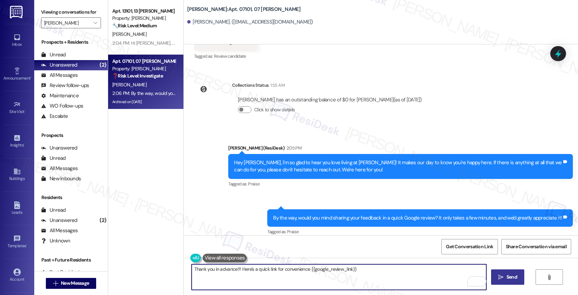
click at [506, 277] on span "Send" at bounding box center [511, 277] width 11 height 7
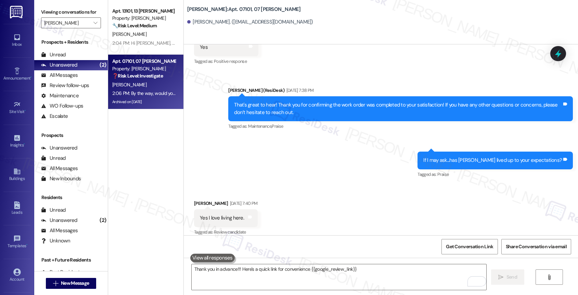
scroll to position [3578, 0]
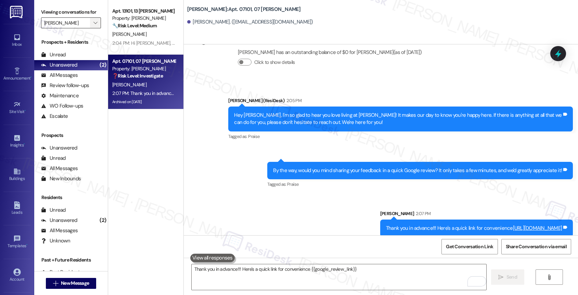
click at [93, 26] on icon "" at bounding box center [95, 22] width 4 height 5
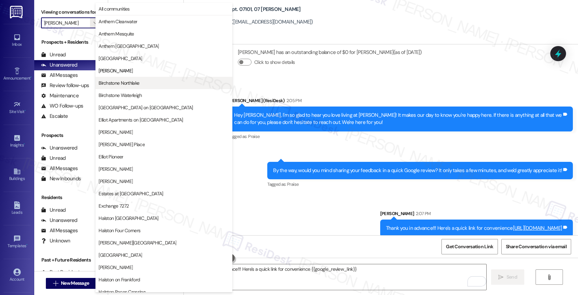
click at [141, 80] on span "Birchstone Northlake" at bounding box center [163, 83] width 131 height 7
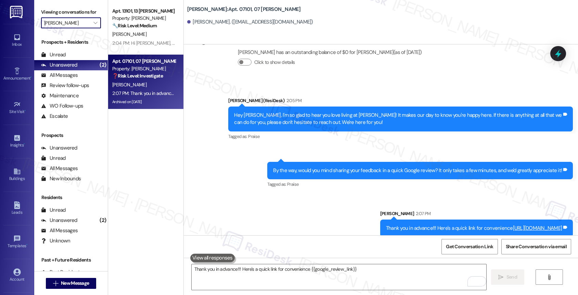
type input "Birchstone Northlake"
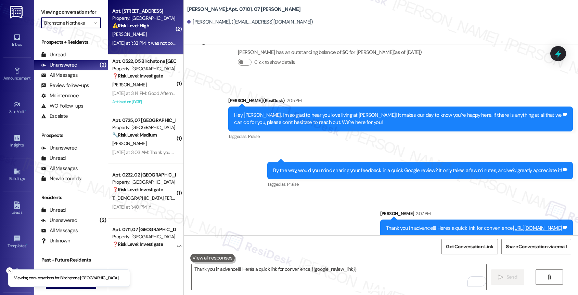
click at [133, 29] on div "⚠️ Risk Level: High The resident indicates that a previously submitted work ord…" at bounding box center [143, 25] width 63 height 7
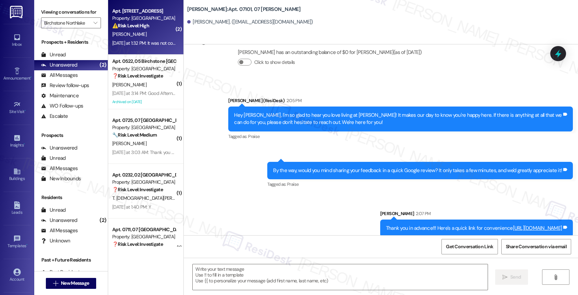
type textarea "Fetching suggested responses. Please feel free to read through the conversation…"
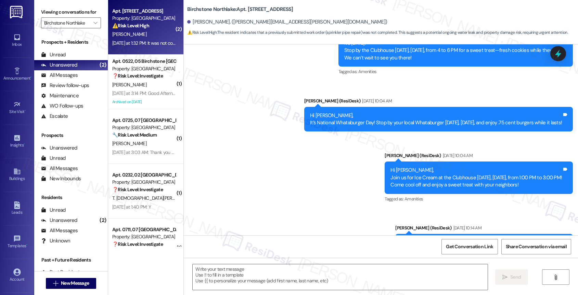
type textarea "Fetching suggested responses. Please feel free to read through the conversation…"
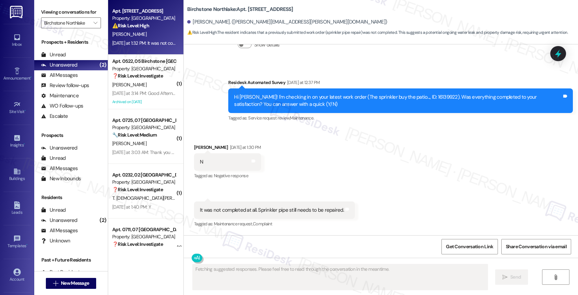
scroll to position [1085, 0]
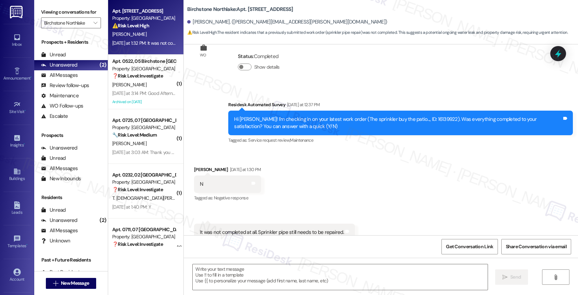
click at [323, 171] on div "Received via SMS James Kottmyer Yesterday at 1:30 PM N Tags and notes Tagged as…" at bounding box center [381, 204] width 394 height 106
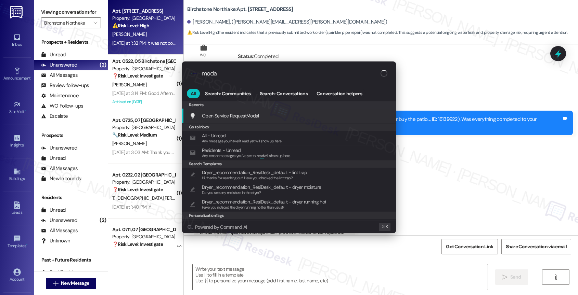
type input "modal"
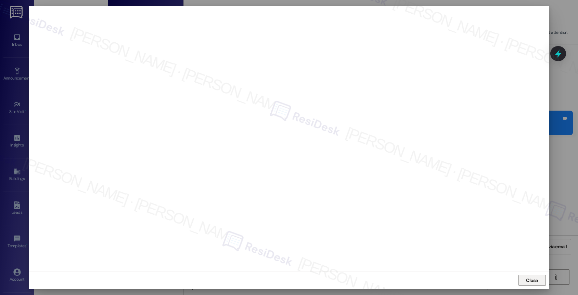
click at [535, 279] on span "Close" at bounding box center [532, 280] width 12 height 7
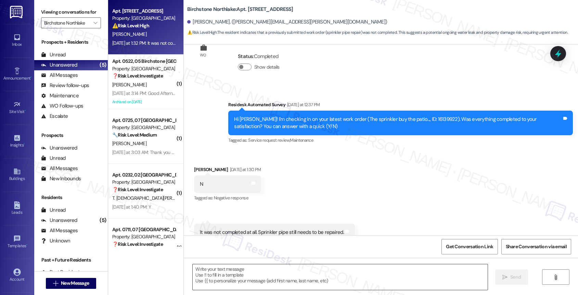
click at [227, 279] on textarea at bounding box center [340, 278] width 295 height 26
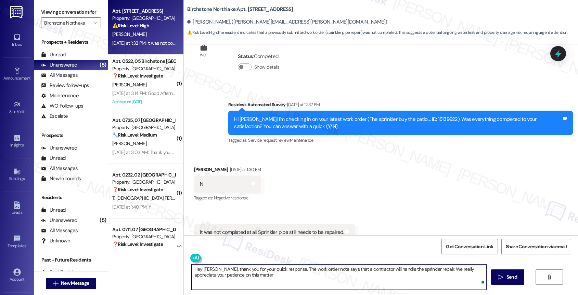
type textarea "Hey James, thank you for your quick response. The work order note says that a c…"
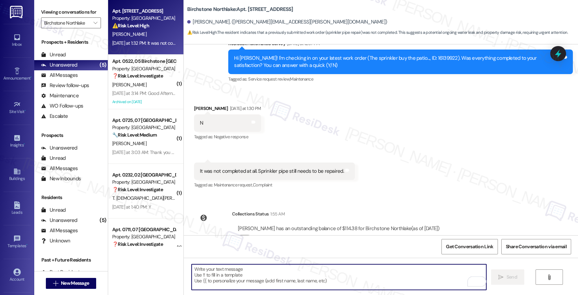
scroll to position [1217, 0]
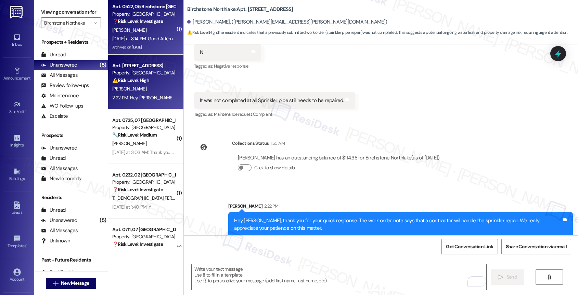
click at [153, 28] on div "[PERSON_NAME]" at bounding box center [143, 30] width 65 height 9
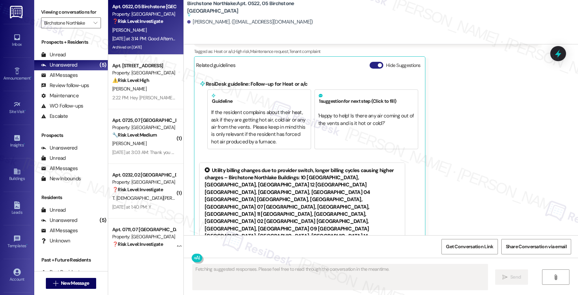
click at [369, 62] on button "Hide Suggestions" at bounding box center [376, 65] width 14 height 7
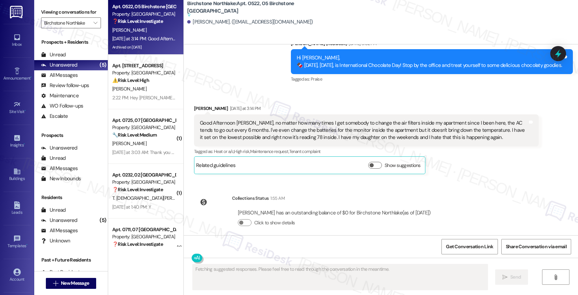
scroll to position [2877, 0]
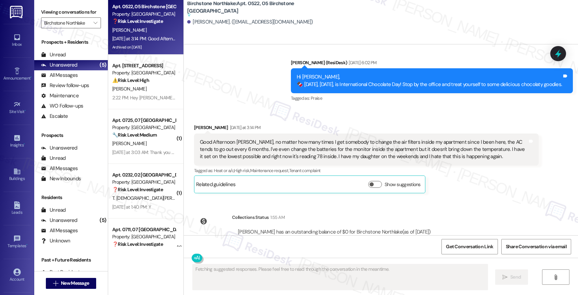
click at [314, 111] on div "Received via SMS Jasmine Applewhite Yesterday at 3:14 PM Good Afternoon Sarah, …" at bounding box center [381, 154] width 394 height 90
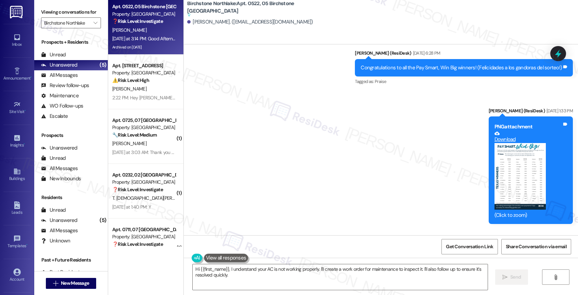
scroll to position [2896, 0]
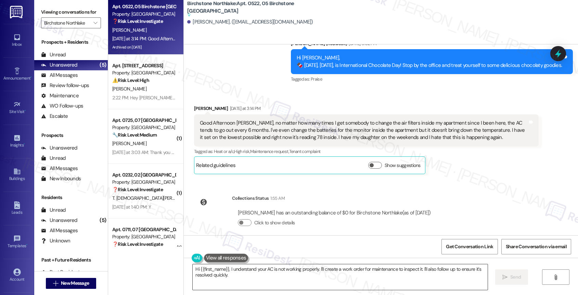
click at [226, 269] on textarea "Hi {{first_name}}, I understand your AC is not working properly. I'll create a …" at bounding box center [340, 278] width 295 height 26
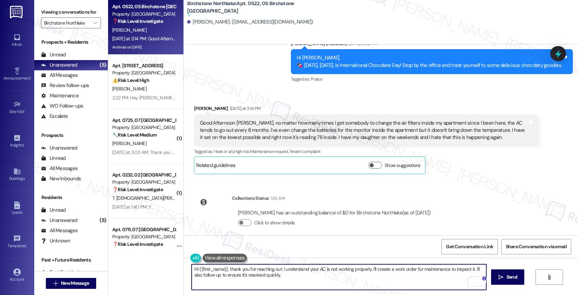
click at [363, 282] on textarea "Hi {{first_name}}, thank you for reaching out. I understand your AC is not work…" at bounding box center [338, 278] width 295 height 26
drag, startPoint x: 334, startPoint y: 269, endPoint x: 342, endPoint y: 286, distance: 18.8
click at [342, 286] on textarea "Hi {{first_name}}, thank you for reaching out. I understand your AC is not work…" at bounding box center [338, 278] width 295 height 26
drag, startPoint x: 334, startPoint y: 269, endPoint x: 340, endPoint y: 281, distance: 13.6
click at [340, 281] on textarea "Hi {{first_name}}, thank you for reaching out. I understand your AC is not work…" at bounding box center [338, 278] width 295 height 26
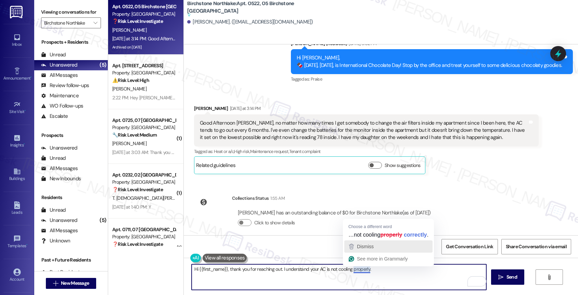
click at [368, 249] on span "Dismiss" at bounding box center [365, 246] width 17 height 5
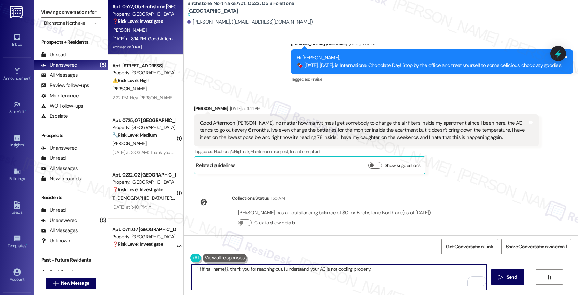
click at [391, 269] on textarea "Hi {{first_name}}, thank you for reaching out. I understand your AC is not cool…" at bounding box center [338, 278] width 295 height 26
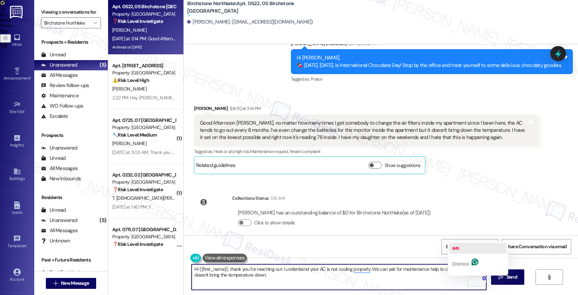
click at [463, 250] on button "on" at bounding box center [477, 248] width 57 height 11
click at [295, 281] on textarea "Hi {{first_name}}, thank you for reaching out. I understand your AC is not cool…" at bounding box center [338, 278] width 295 height 26
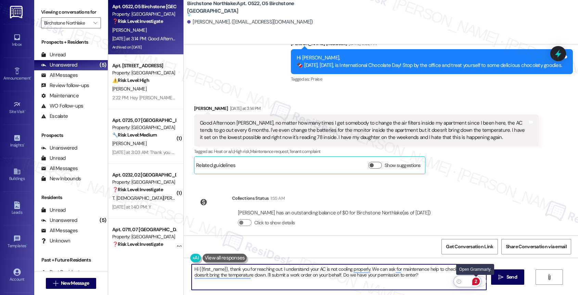
type textarea "Hi {{first_name}}, thank you for reaching out. I understand your AC is not cool…"
click at [477, 280] on div "2" at bounding box center [476, 282] width 8 height 8
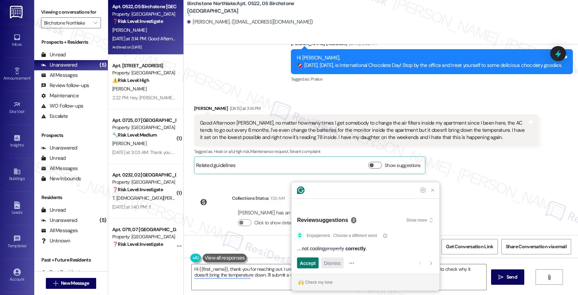
click at [338, 263] on span "Dismiss" at bounding box center [332, 263] width 17 height 7
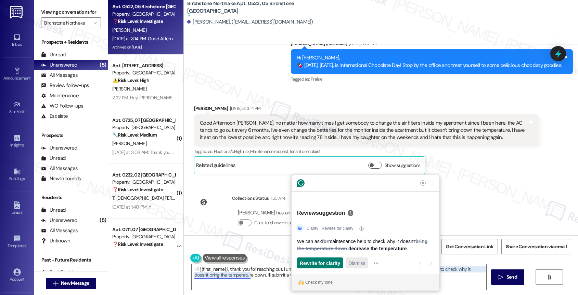
click at [358, 264] on span "Dismiss" at bounding box center [356, 263] width 17 height 7
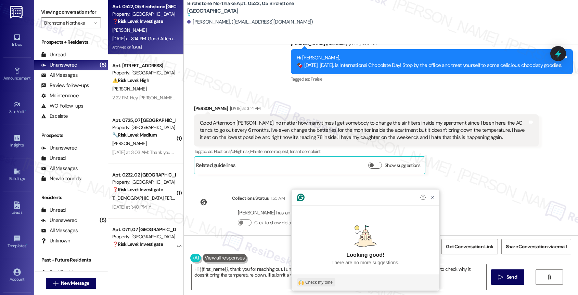
click at [323, 280] on div "Check my tone" at bounding box center [318, 283] width 27 height 6
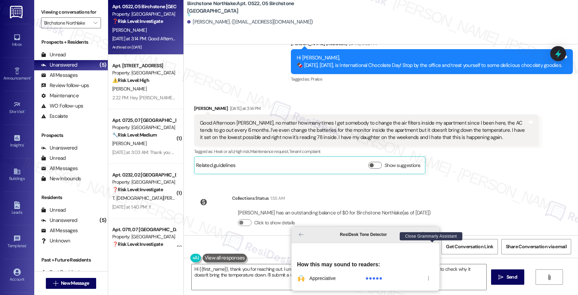
click at [431, 238] on icon "Close Grammarly Assistant" at bounding box center [431, 234] width 5 height 5
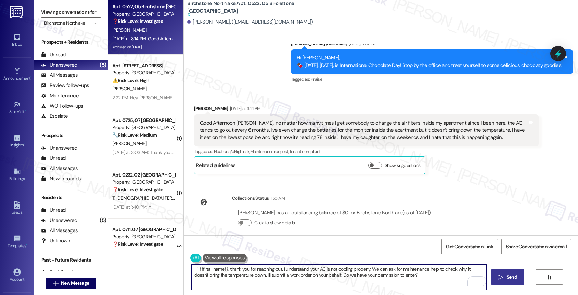
click at [501, 275] on icon "" at bounding box center [500, 277] width 5 height 5
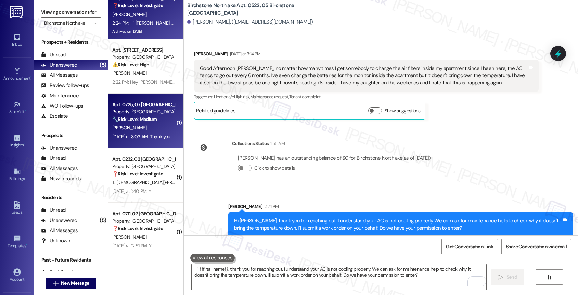
scroll to position [27, 0]
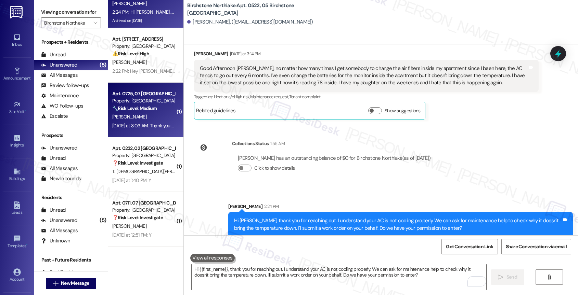
click at [154, 113] on div "B. James" at bounding box center [143, 117] width 65 height 9
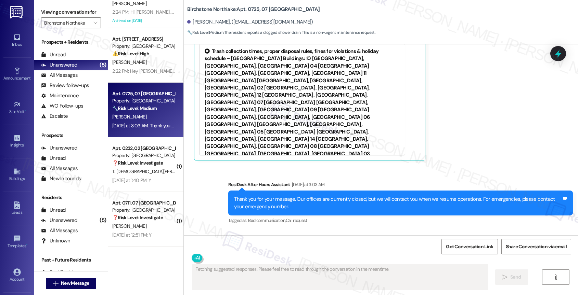
scroll to position [6770, 0]
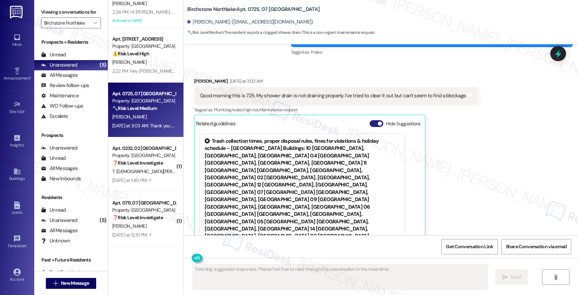
click at [369, 120] on button "Hide Suggestions" at bounding box center [376, 123] width 14 height 7
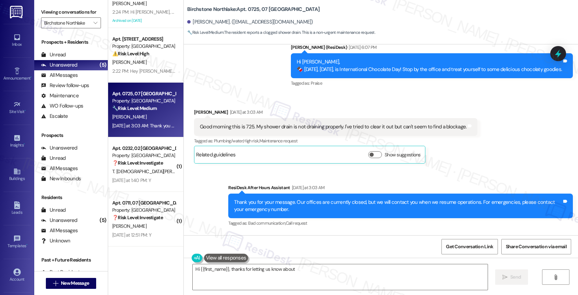
scroll to position [6738, 0]
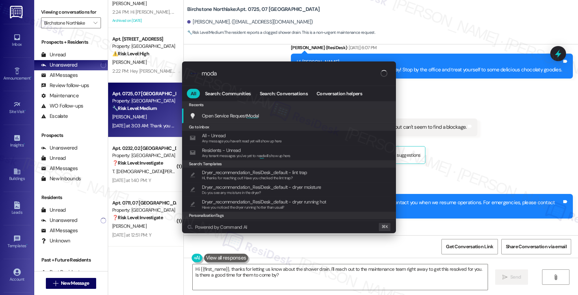
type input "modal"
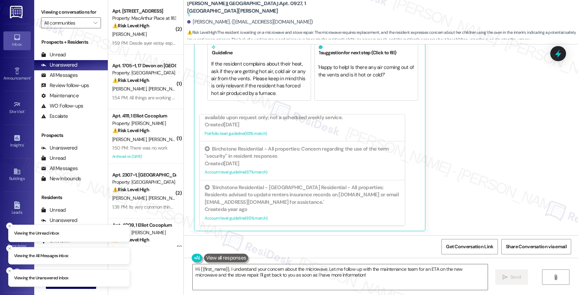
scroll to position [8166, 0]
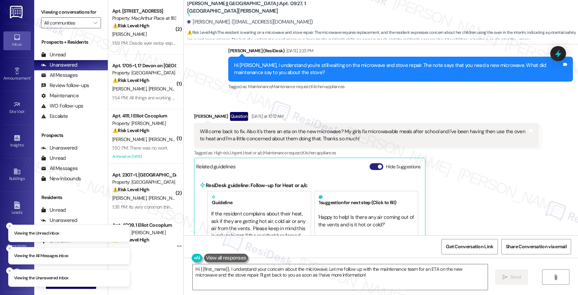
click at [369, 163] on button "Hide Suggestions" at bounding box center [376, 166] width 14 height 7
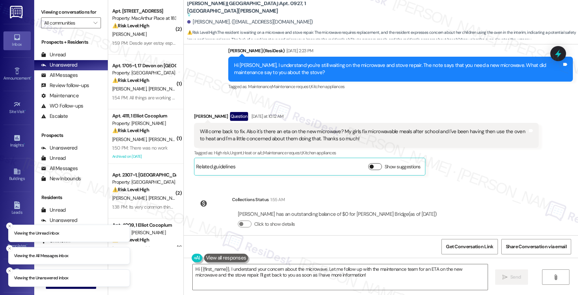
scroll to position [8147, 0]
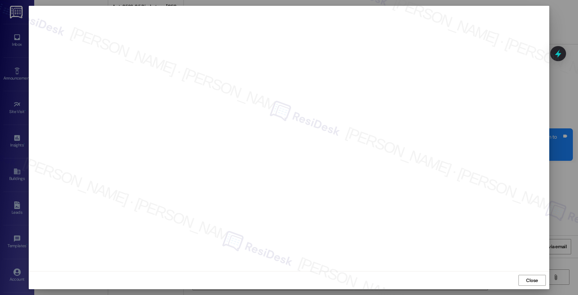
scroll to position [6738, 0]
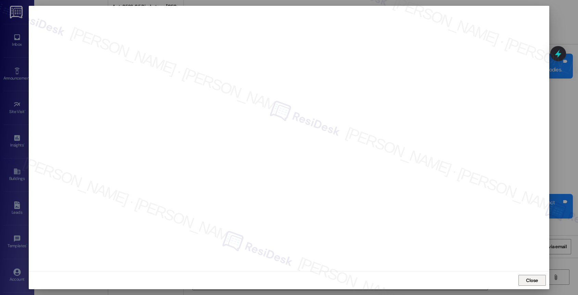
click at [530, 281] on span "Close" at bounding box center [532, 280] width 12 height 7
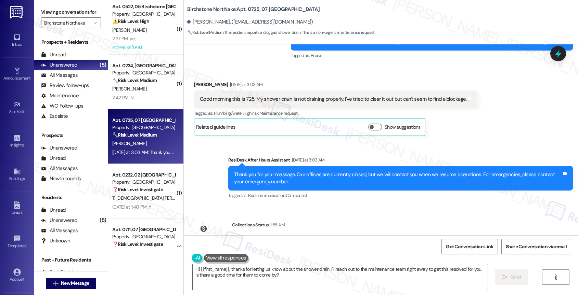
scroll to position [6785, 0]
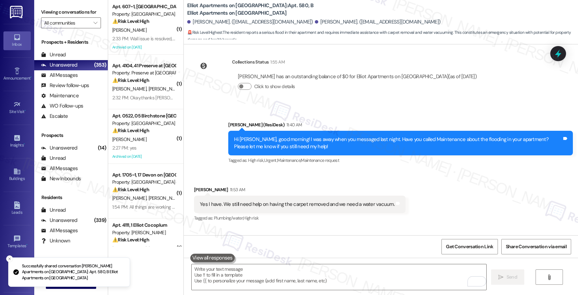
scroll to position [1576, 0]
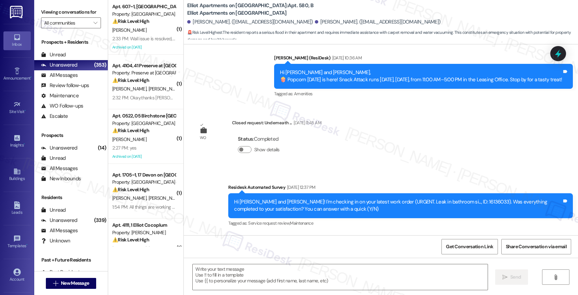
type textarea "Fetching suggested responses. Please feel free to read through the conversation…"
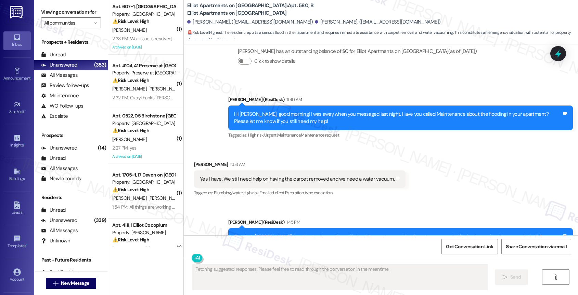
scroll to position [1706, 0]
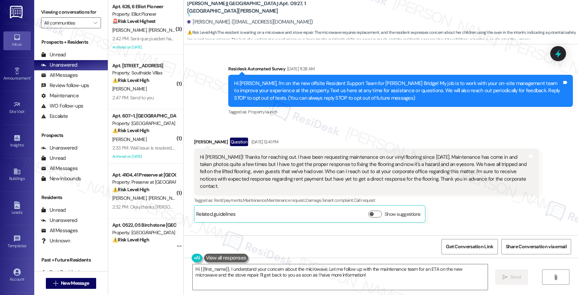
scroll to position [8147, 0]
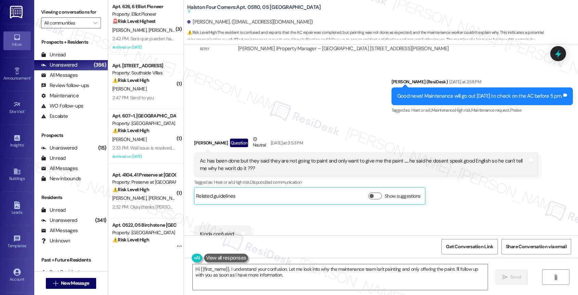
scroll to position [14158, 0]
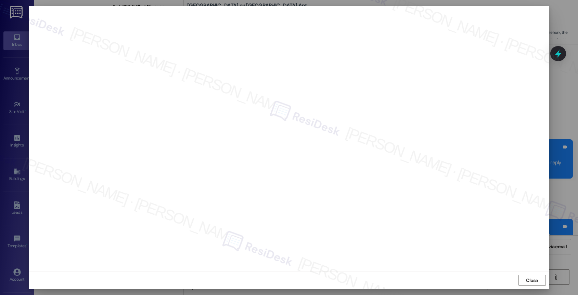
scroll to position [2145, 0]
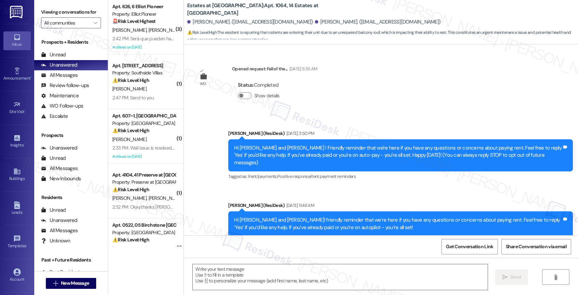
scroll to position [2729, 0]
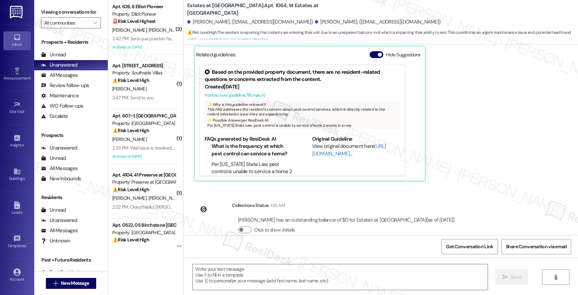
type textarea "Fetching suggested responses. Please feel free to read through the conversation…"
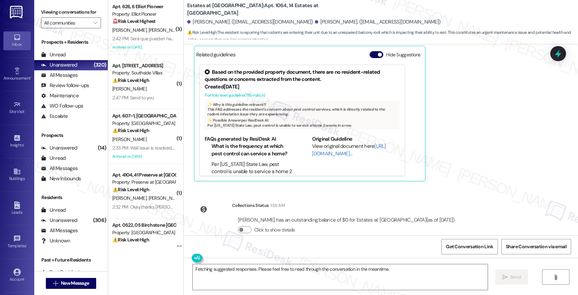
click at [438, 104] on div "[PERSON_NAME] Neutral [DATE] at 7:13 PM Translated message: Good afternoon, as …" at bounding box center [366, 76] width 344 height 209
click at [441, 125] on div "[PERSON_NAME] Neutral [DATE] at 7:13 PM Translated message: Good afternoon, as …" at bounding box center [366, 76] width 344 height 209
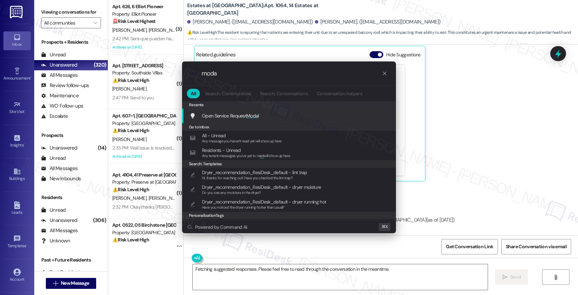
type input "modal"
